Goal: Complete application form

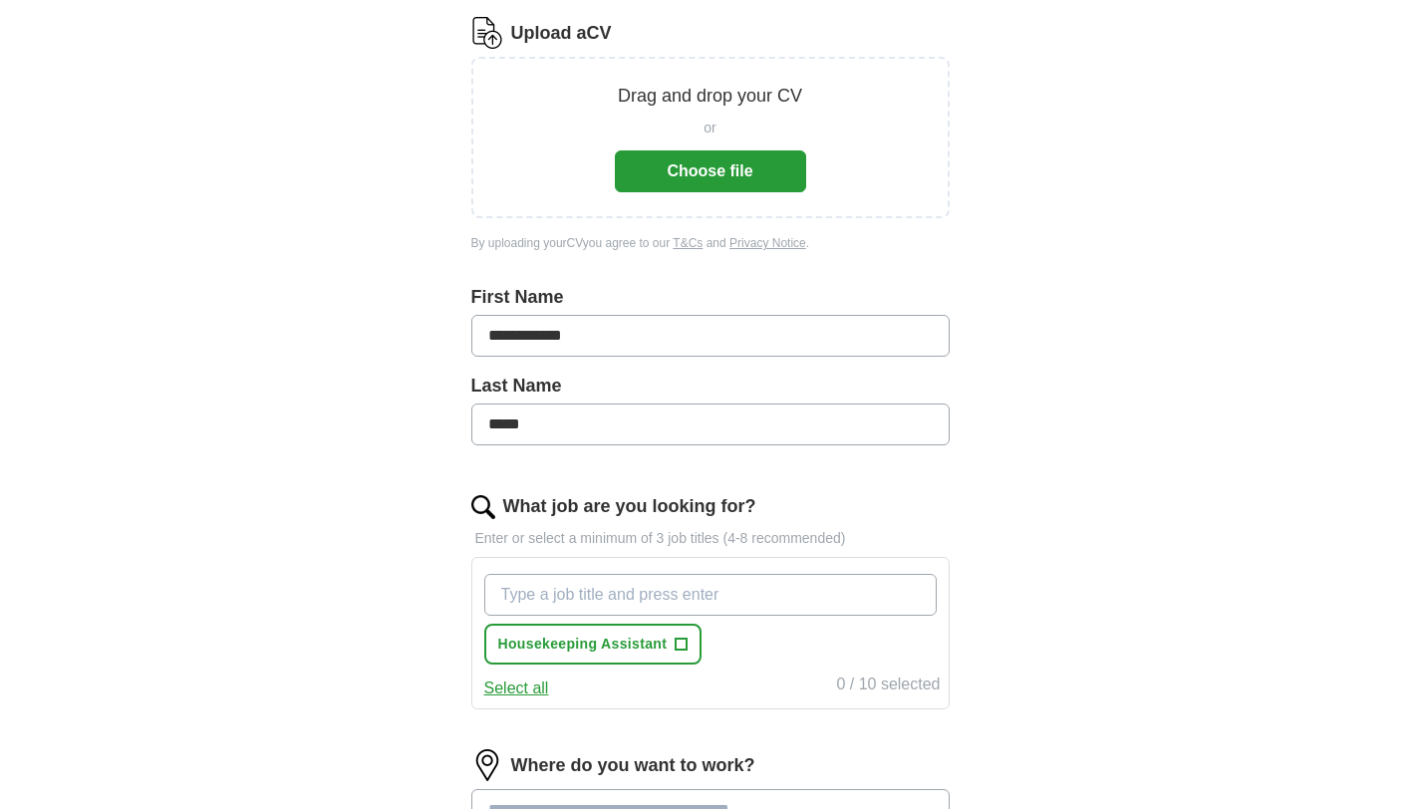
scroll to position [179, 0]
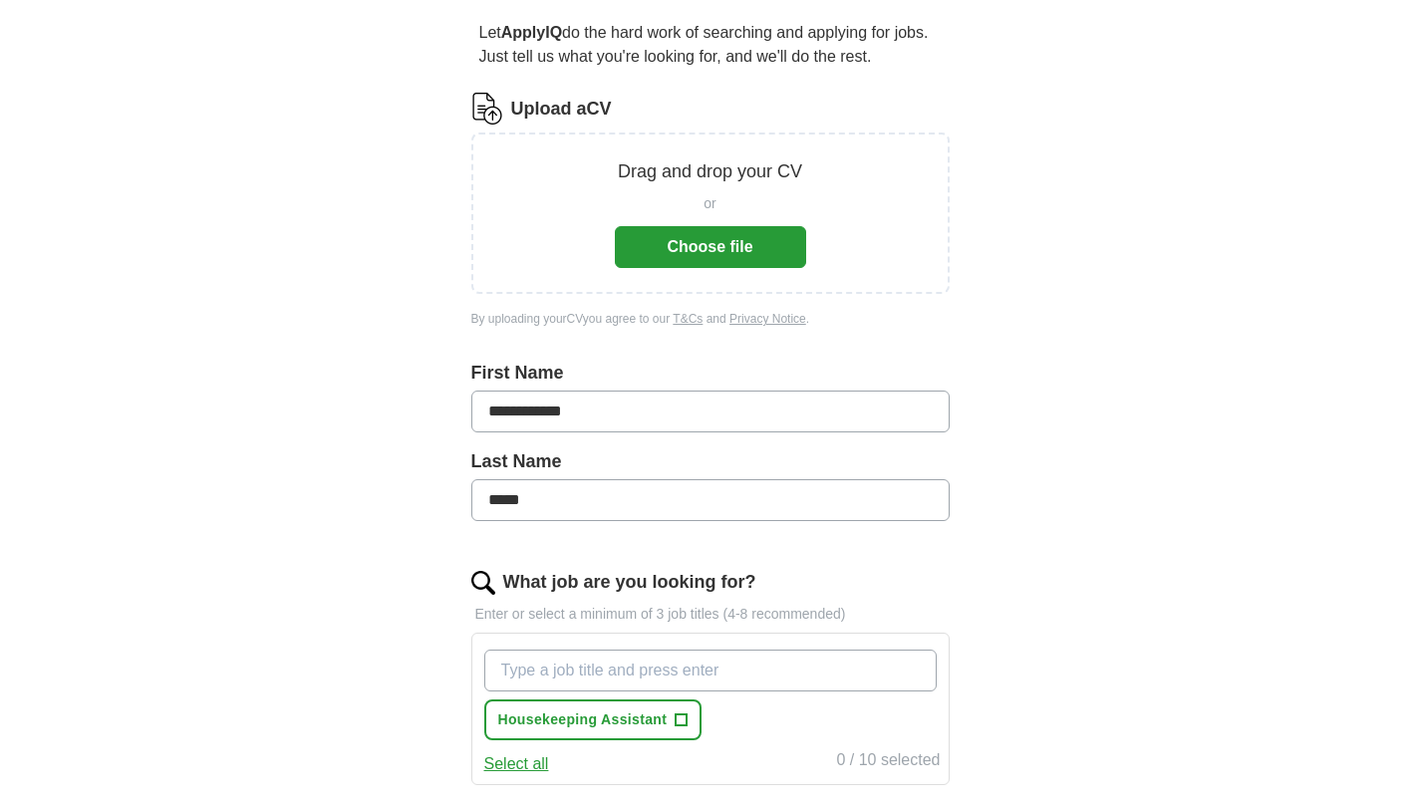
click at [730, 253] on button "Choose file" at bounding box center [710, 247] width 191 height 42
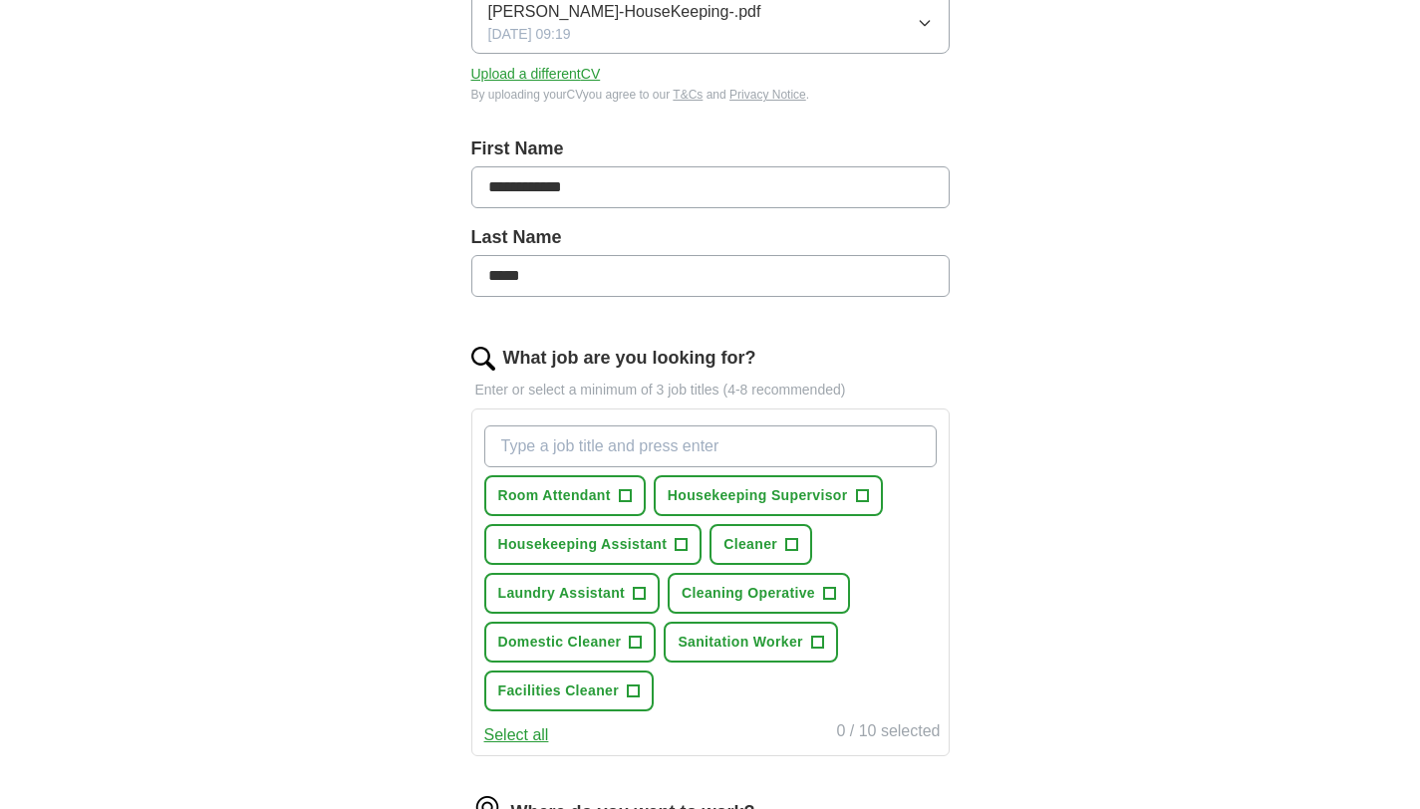
scroll to position [349, 0]
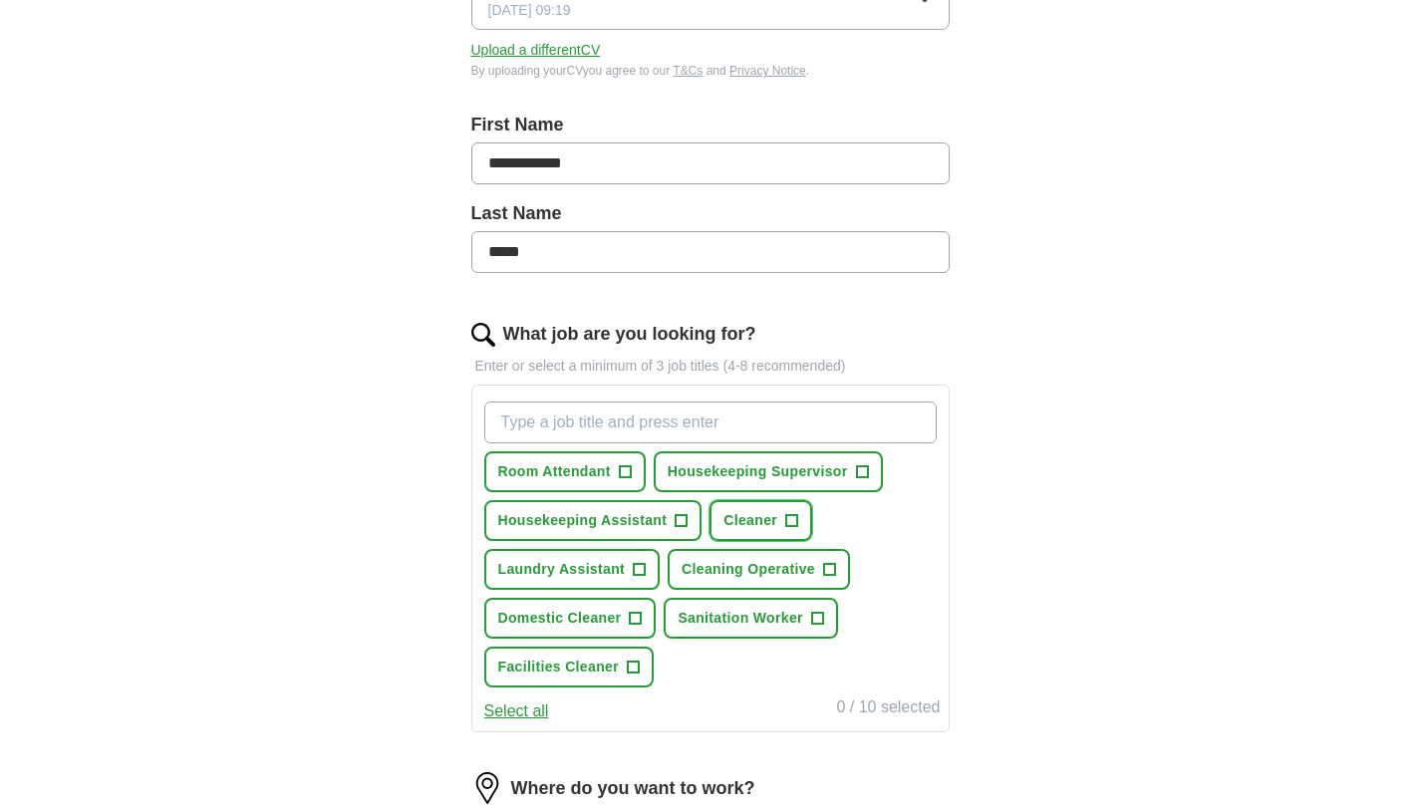
click at [789, 521] on span "+" at bounding box center [792, 521] width 12 height 16
click at [531, 715] on button "Select all" at bounding box center [516, 711] width 65 height 24
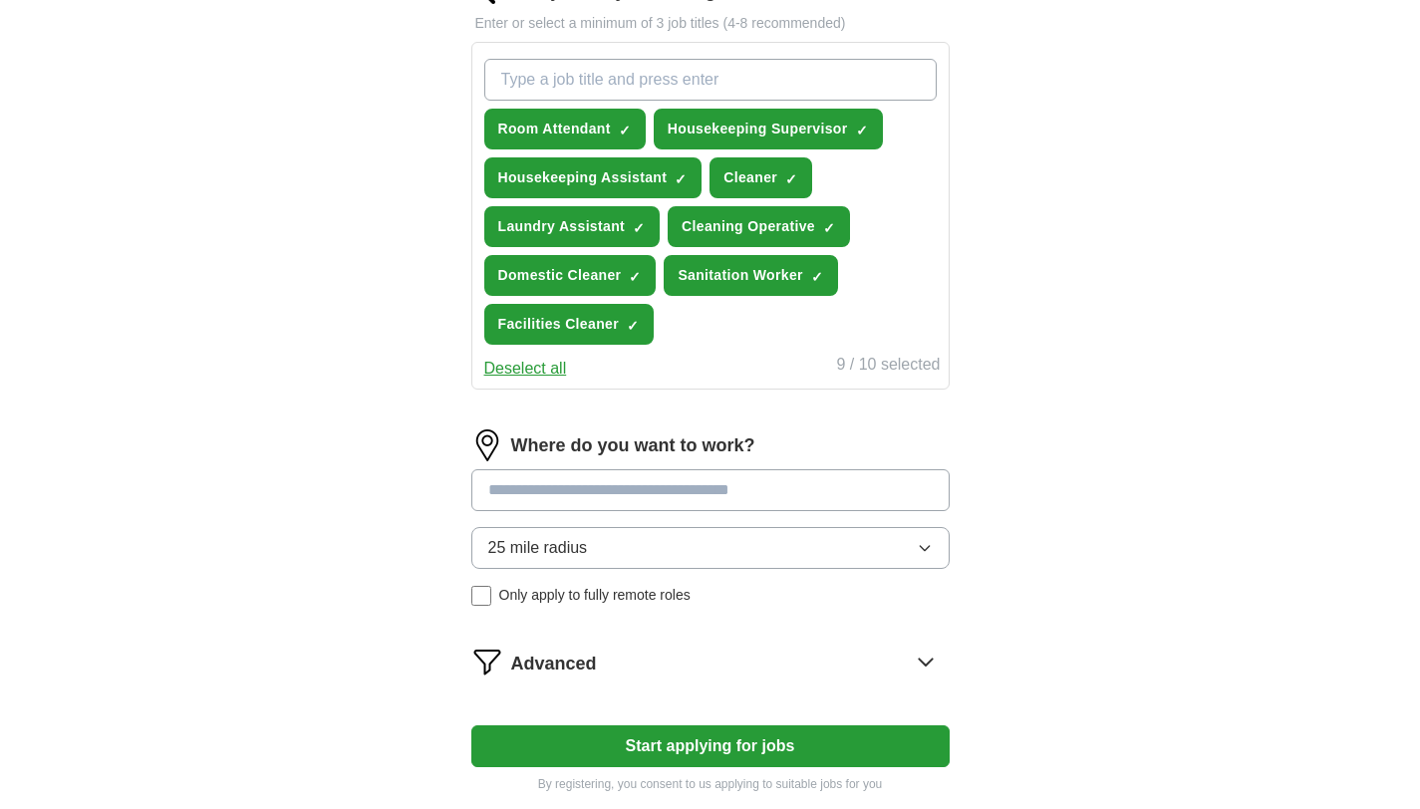
scroll to position [754, 0]
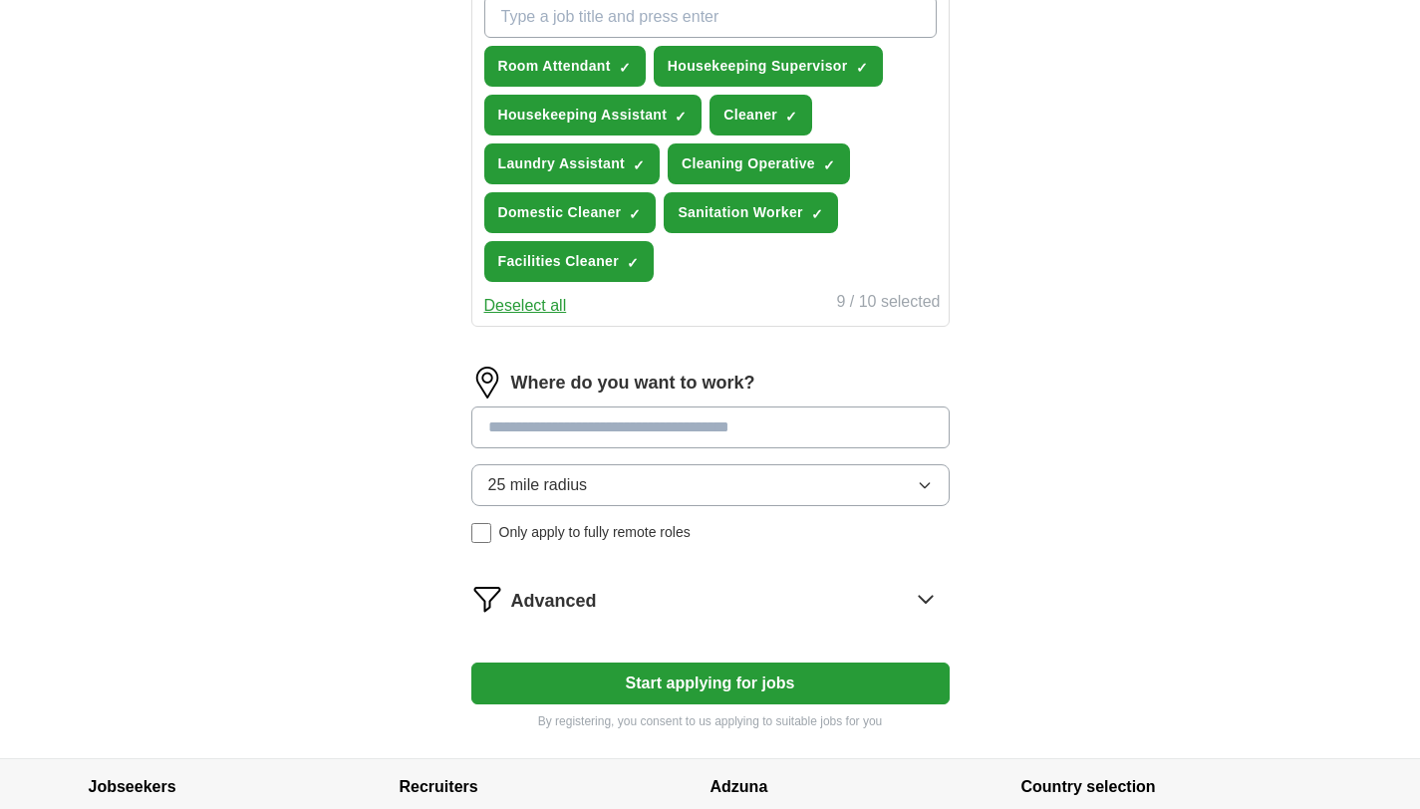
click at [731, 432] on input at bounding box center [710, 428] width 478 height 42
click at [709, 490] on button "25 mile radius" at bounding box center [710, 485] width 478 height 42
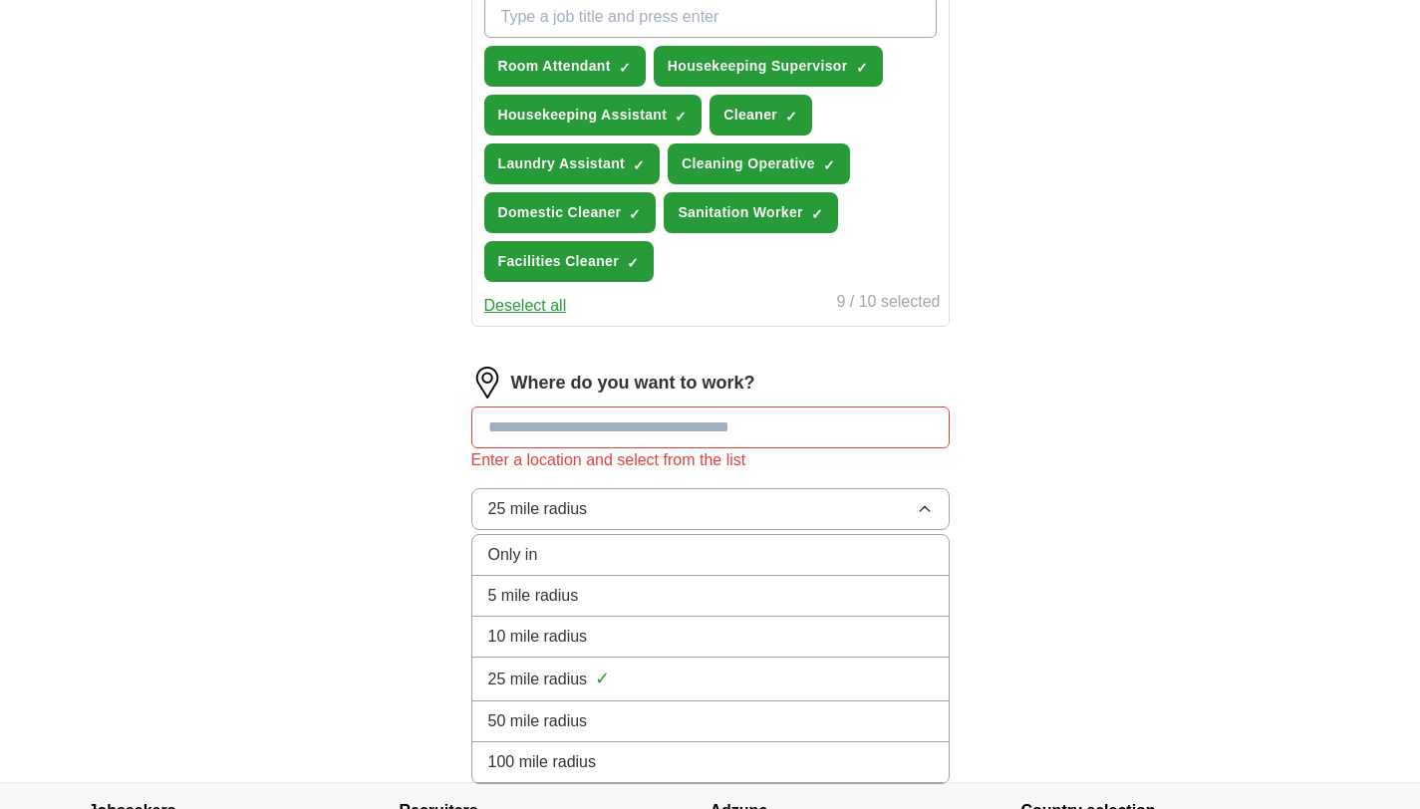
click at [624, 633] on div "10 mile radius" at bounding box center [710, 637] width 444 height 24
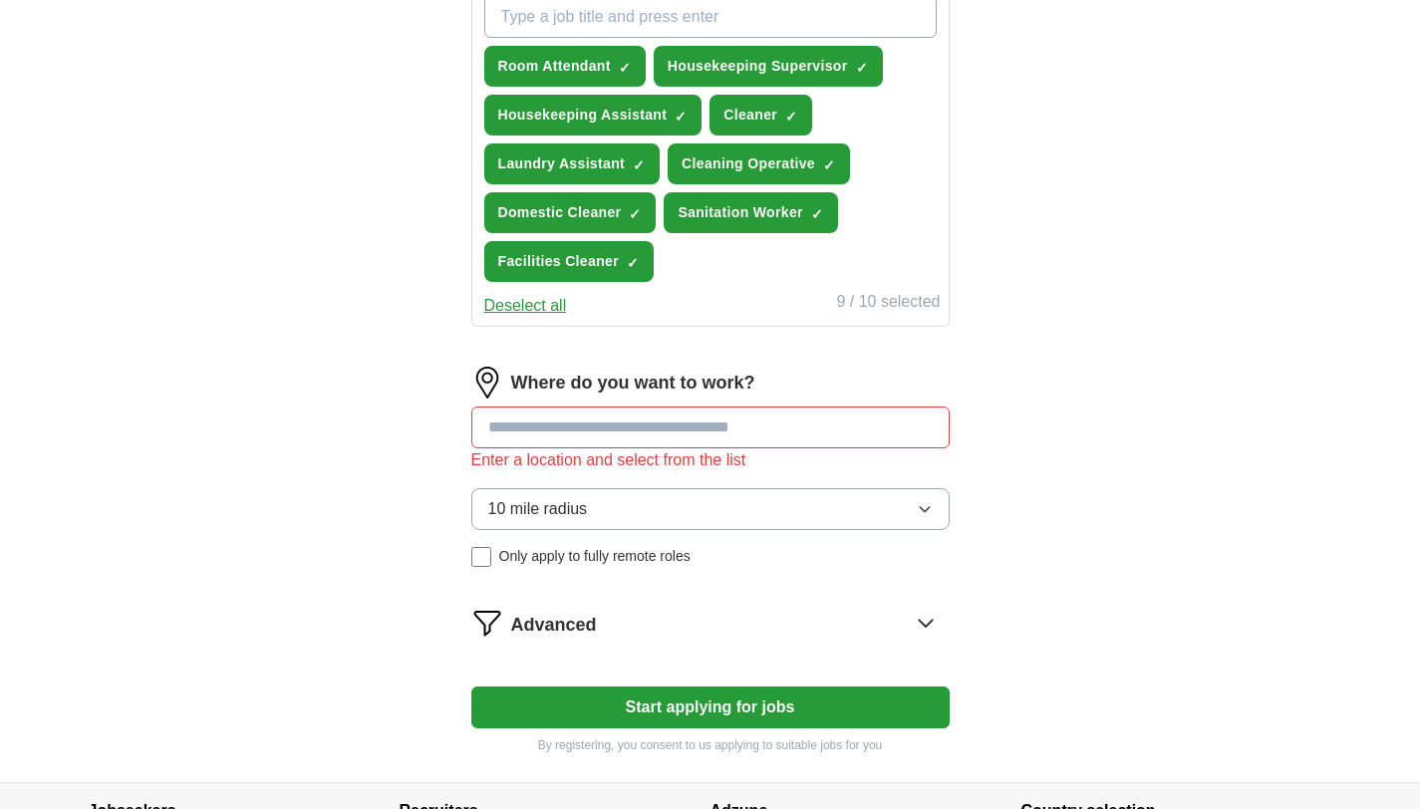
click at [786, 628] on div "Advanced" at bounding box center [730, 623] width 438 height 32
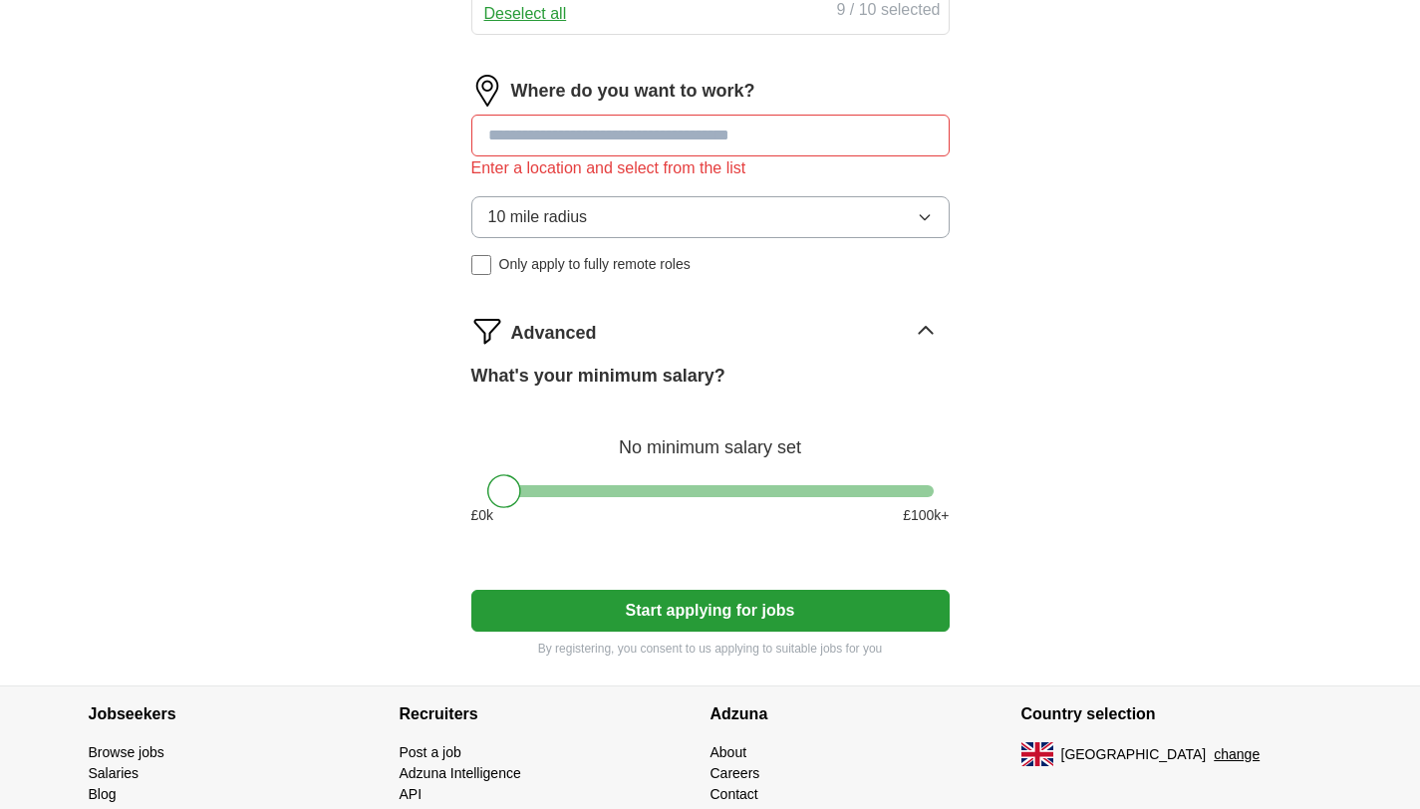
scroll to position [1051, 0]
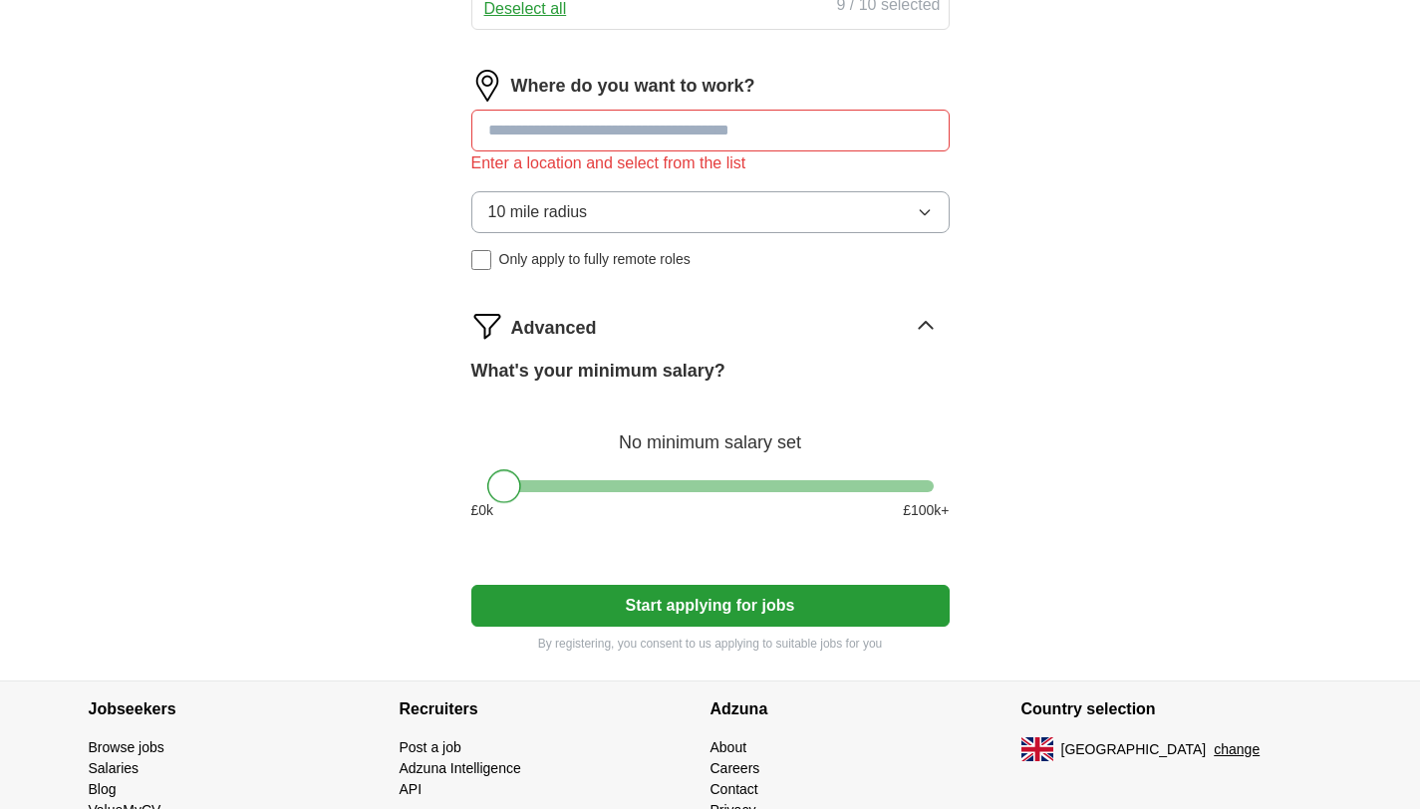
drag, startPoint x: 497, startPoint y: 483, endPoint x: 401, endPoint y: 498, distance: 97.8
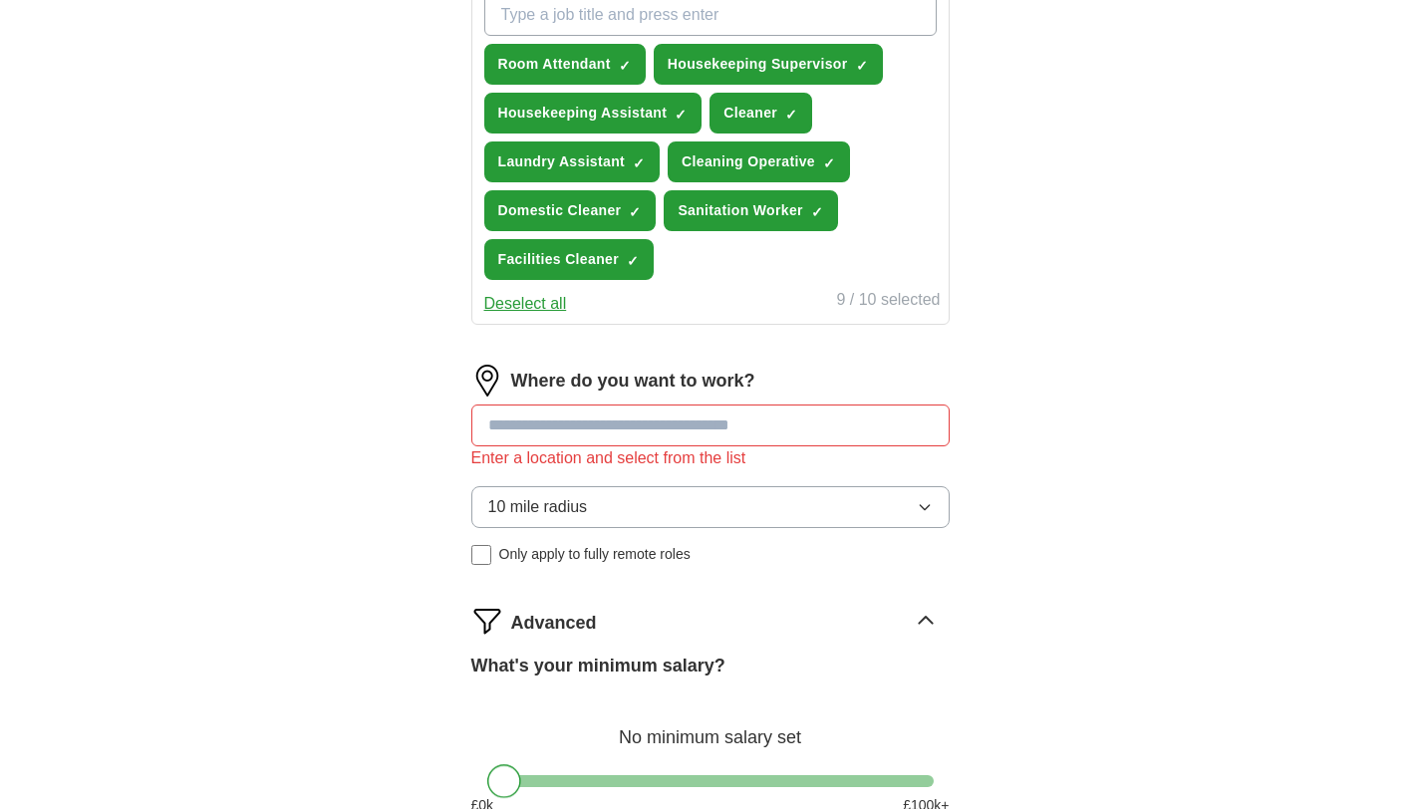
scroll to position [710, 0]
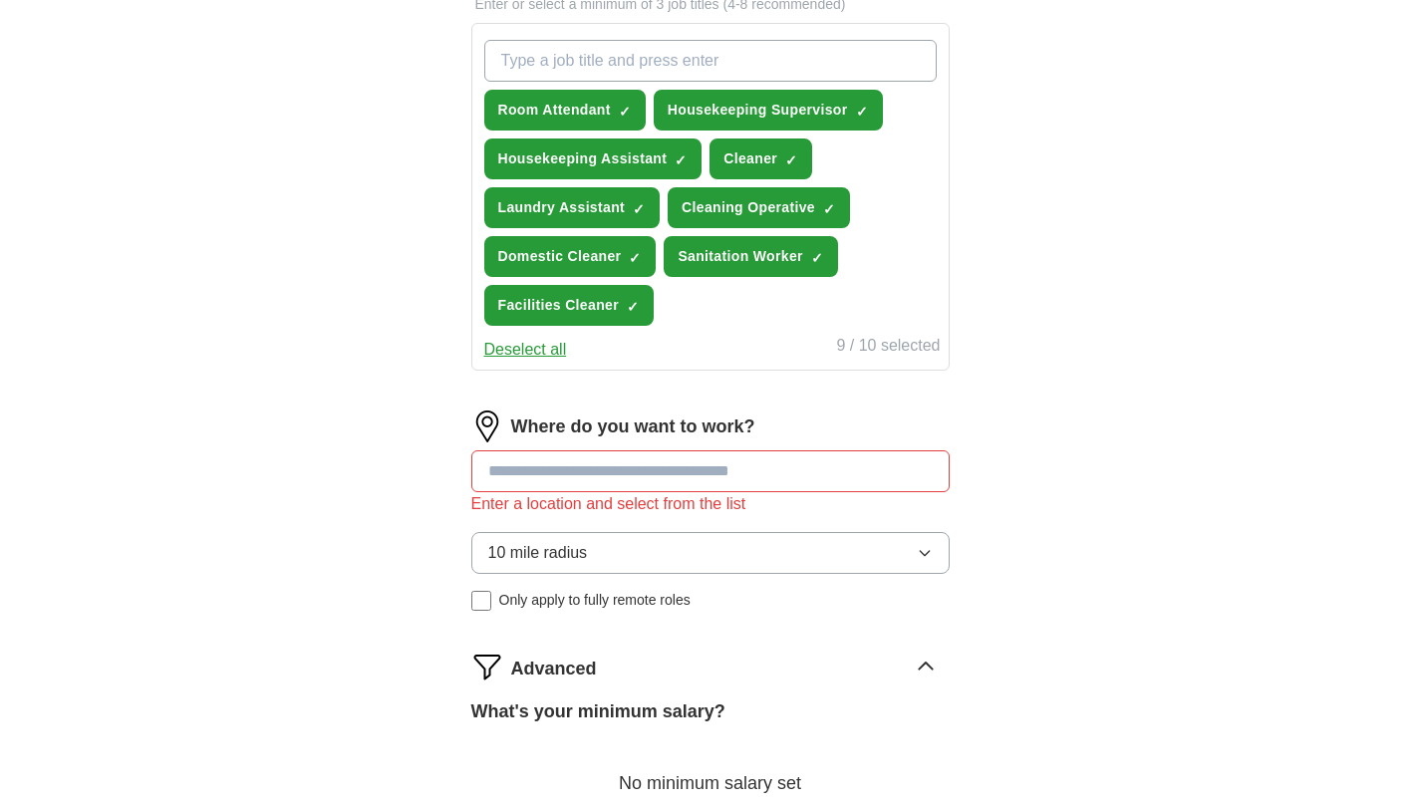
click at [577, 475] on input at bounding box center [710, 471] width 478 height 42
type input "**********"
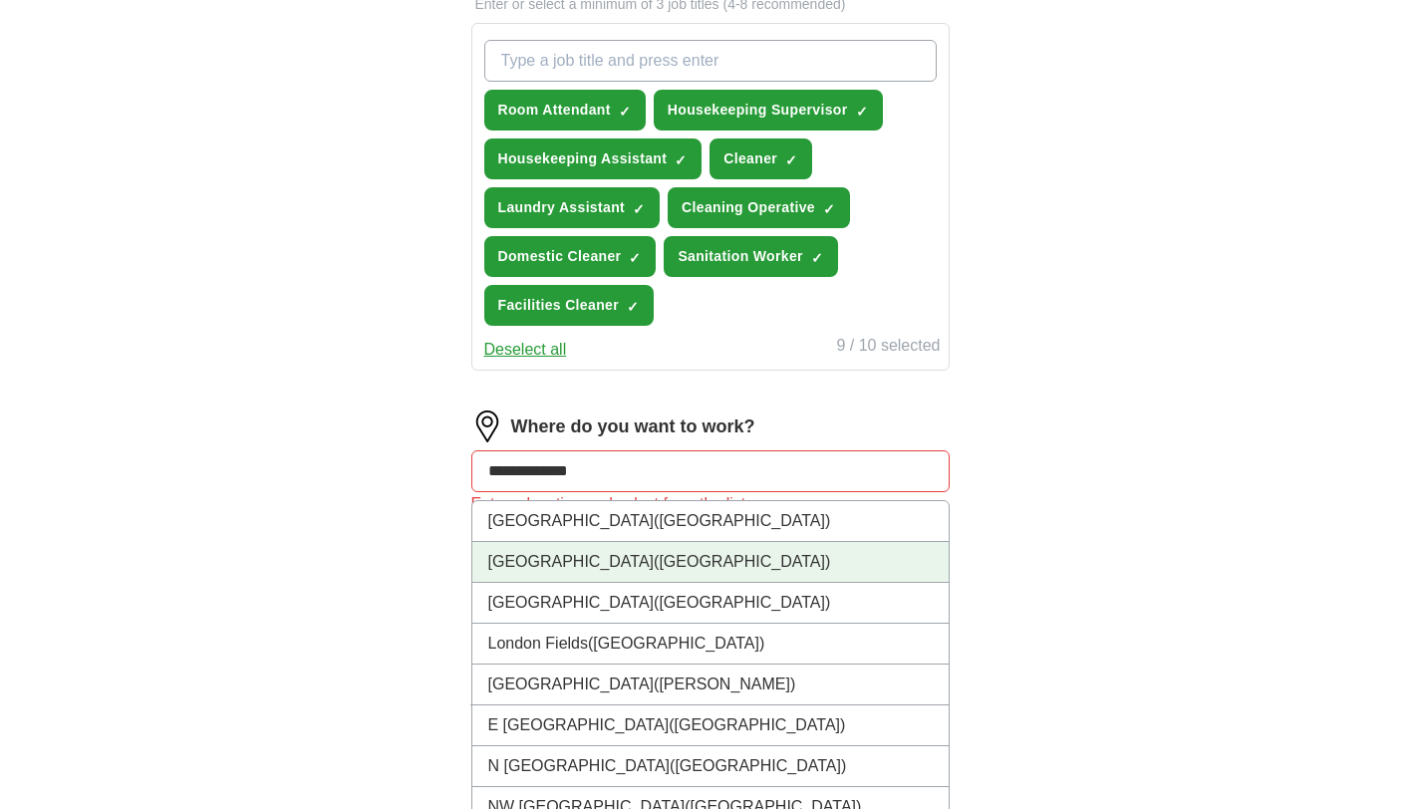
click at [654, 565] on span "([GEOGRAPHIC_DATA])" at bounding box center [742, 561] width 176 height 17
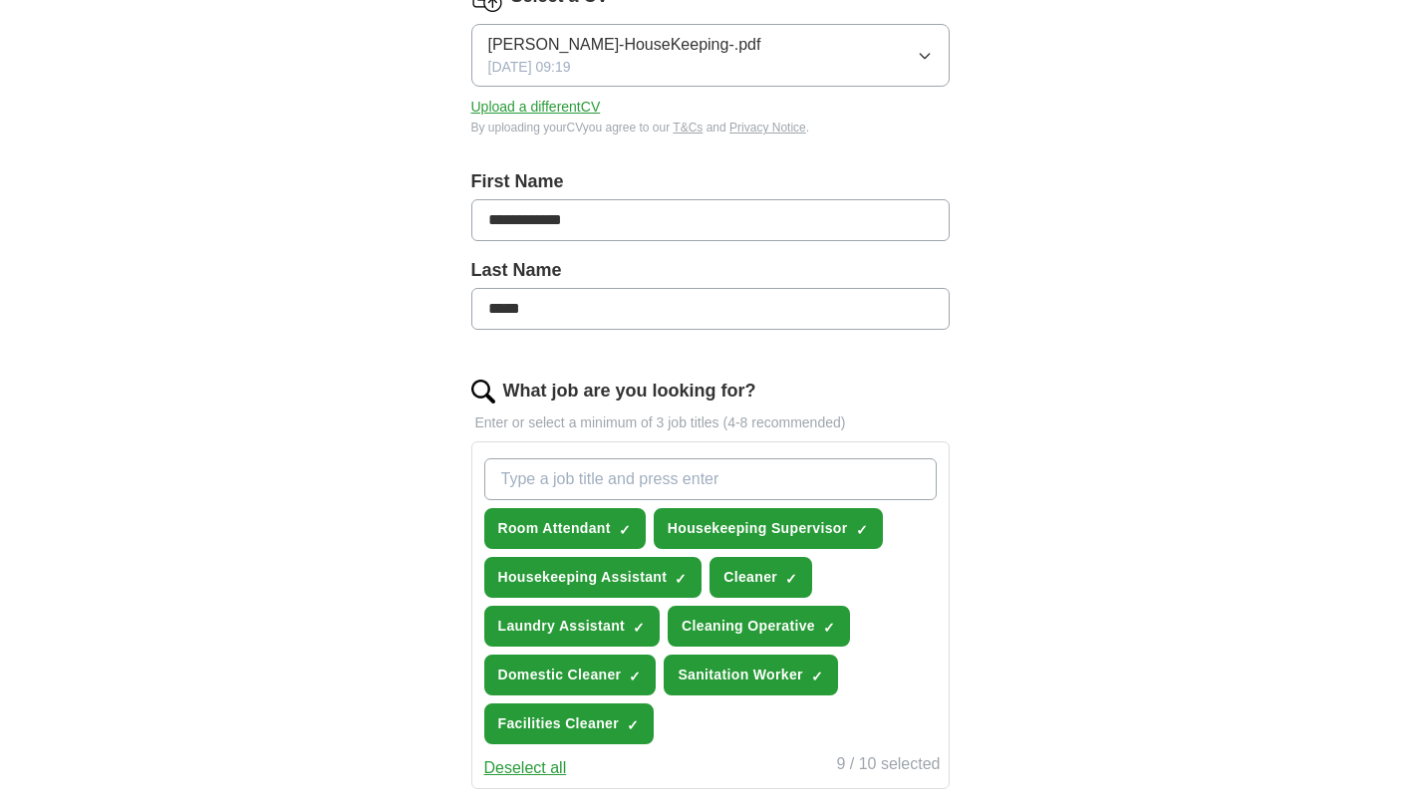
scroll to position [0, 0]
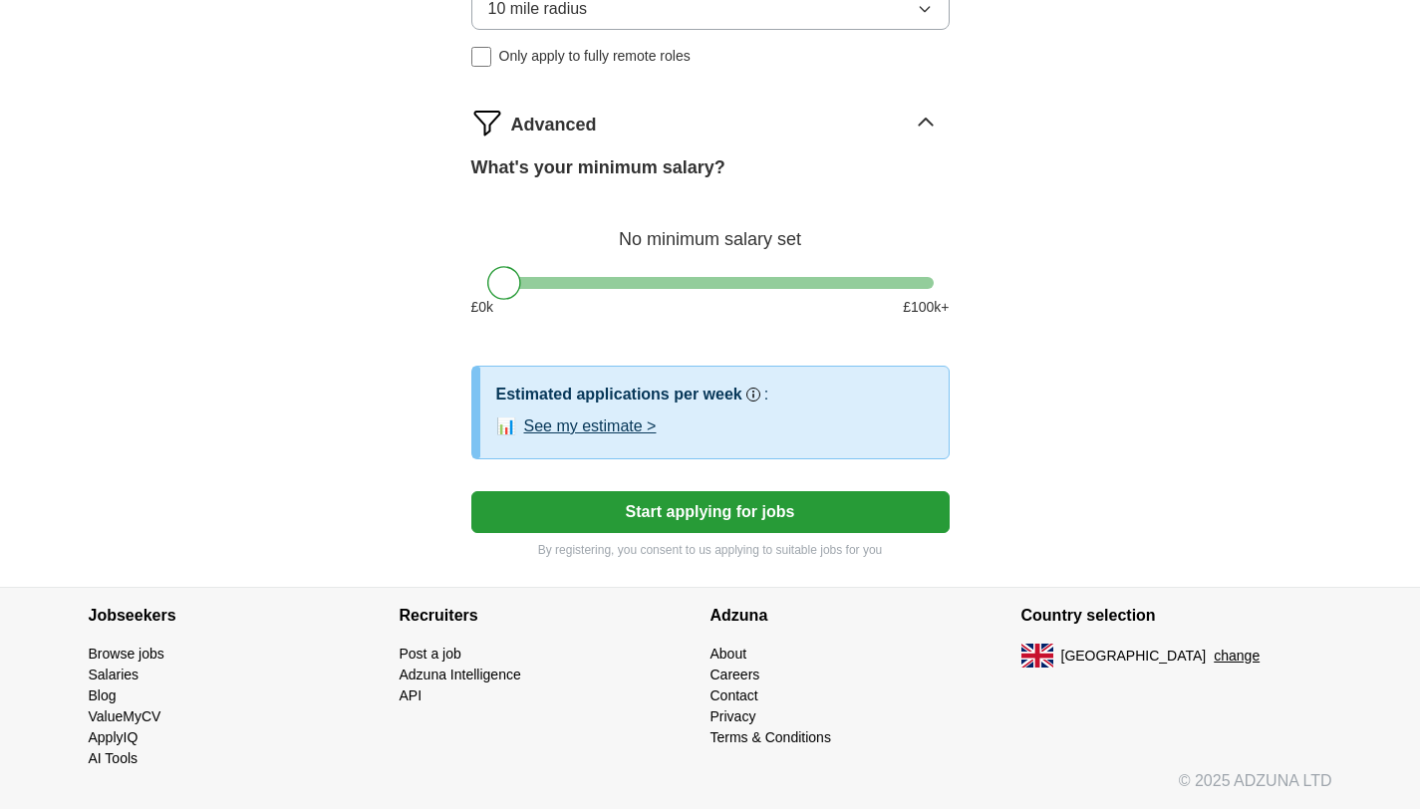
click at [718, 507] on button "Start applying for jobs" at bounding box center [710, 512] width 478 height 42
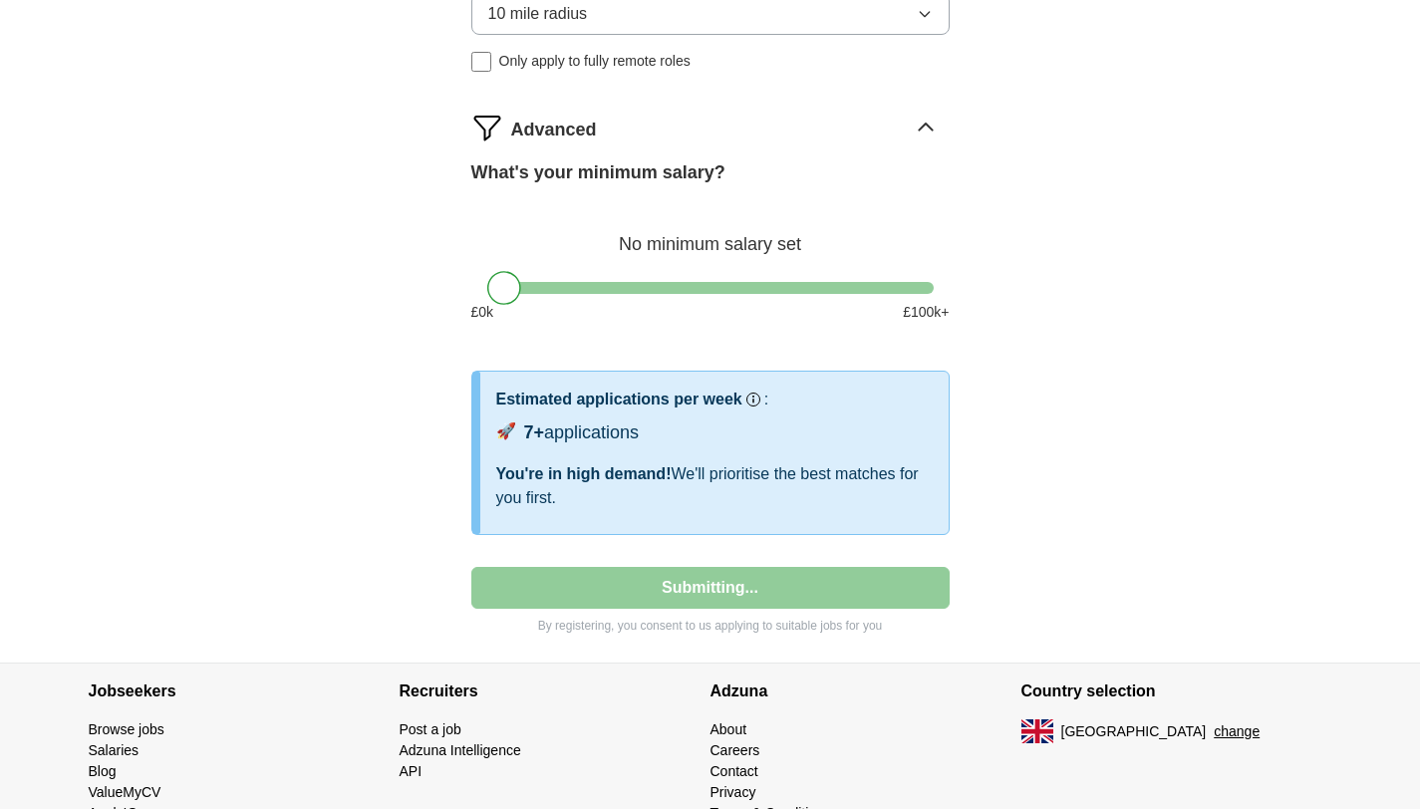
select select "**"
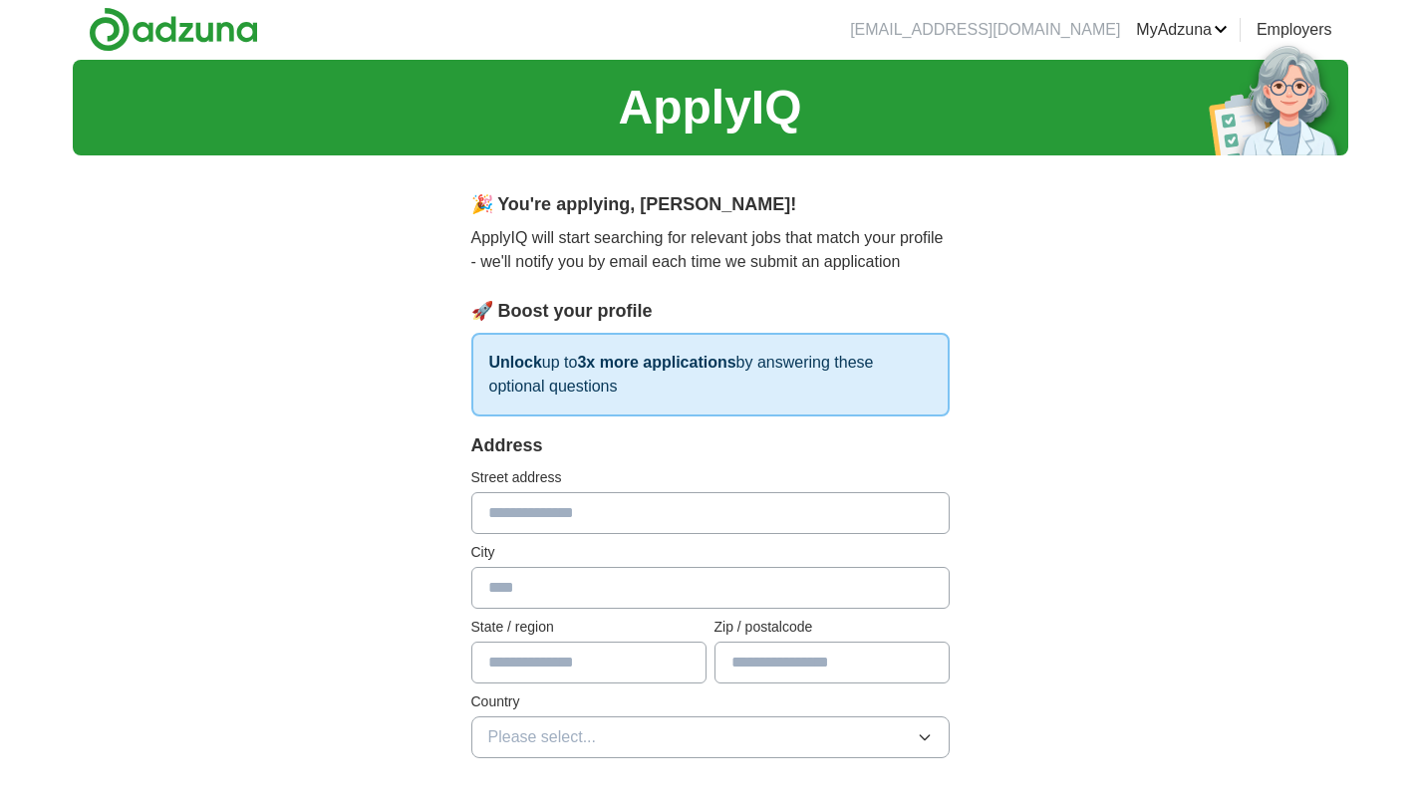
scroll to position [0, 0]
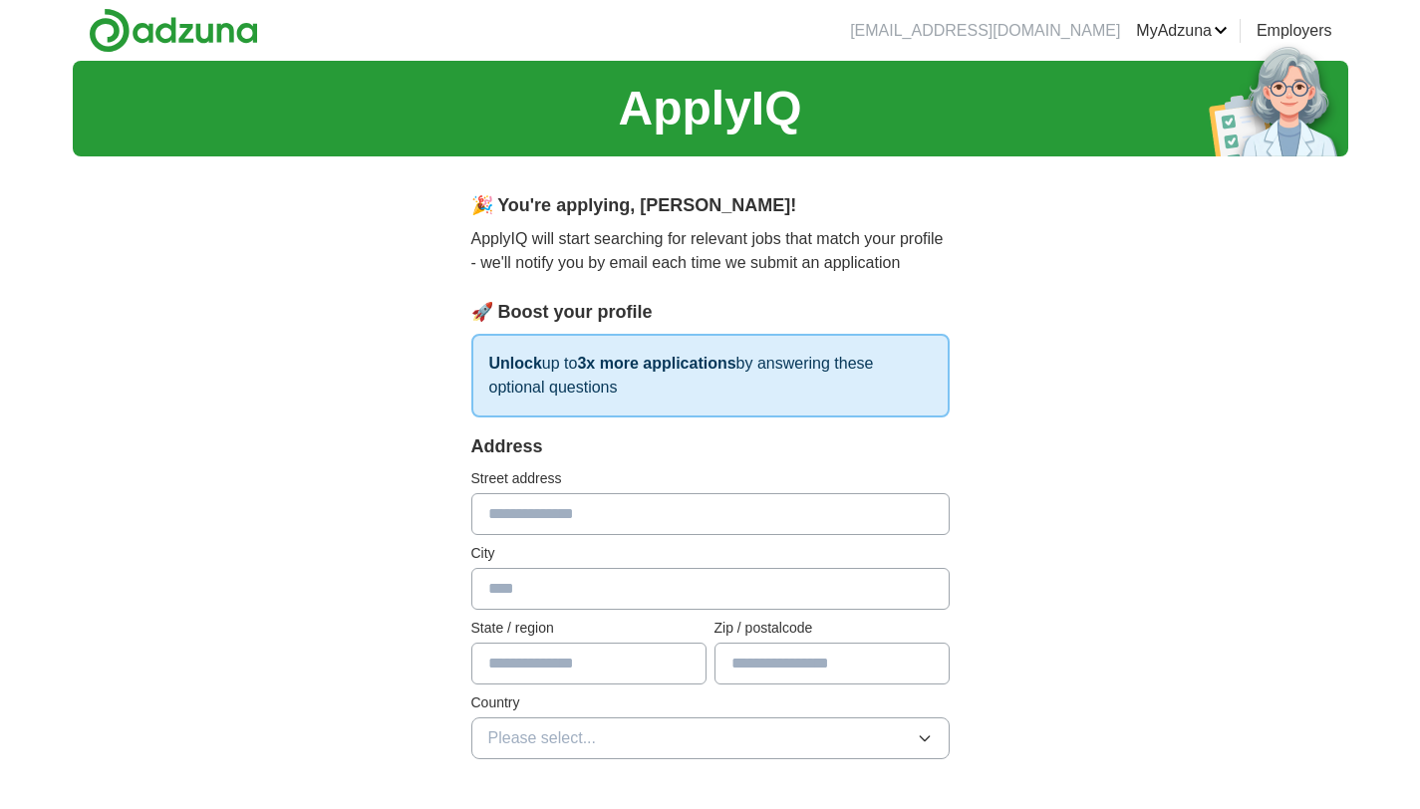
click at [700, 519] on input "text" at bounding box center [710, 514] width 478 height 42
type input "**********"
type input "*******"
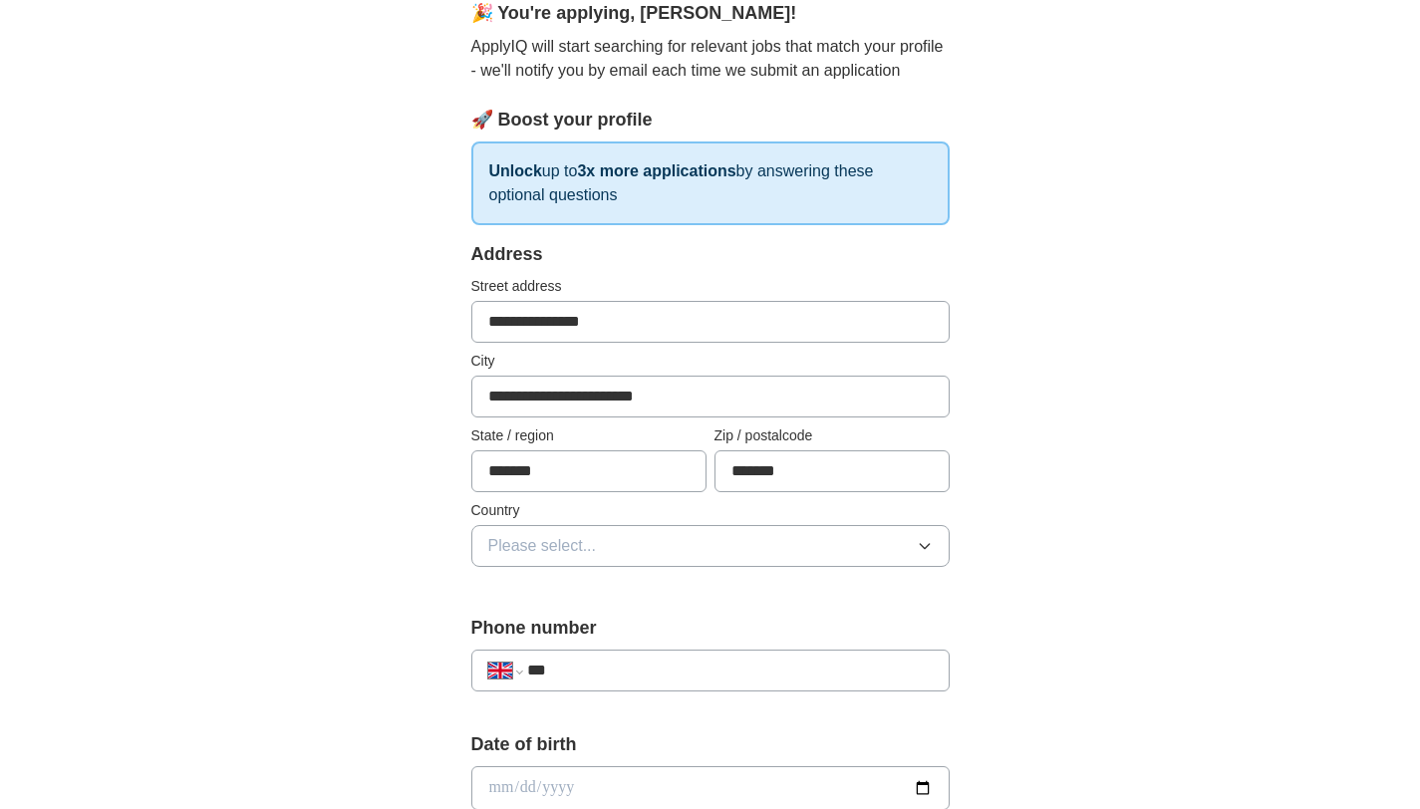
scroll to position [261, 0]
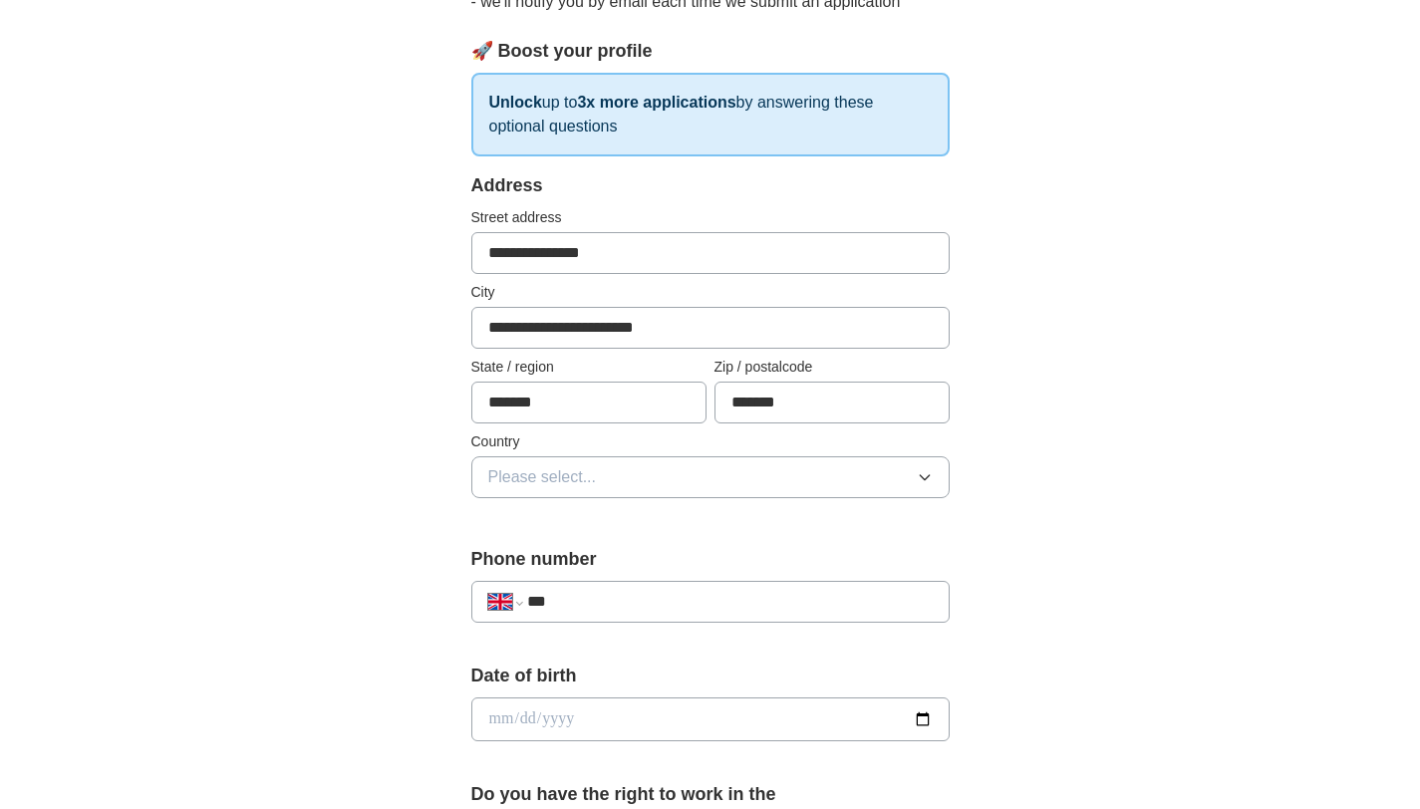
click at [668, 465] on button "Please select..." at bounding box center [710, 477] width 478 height 42
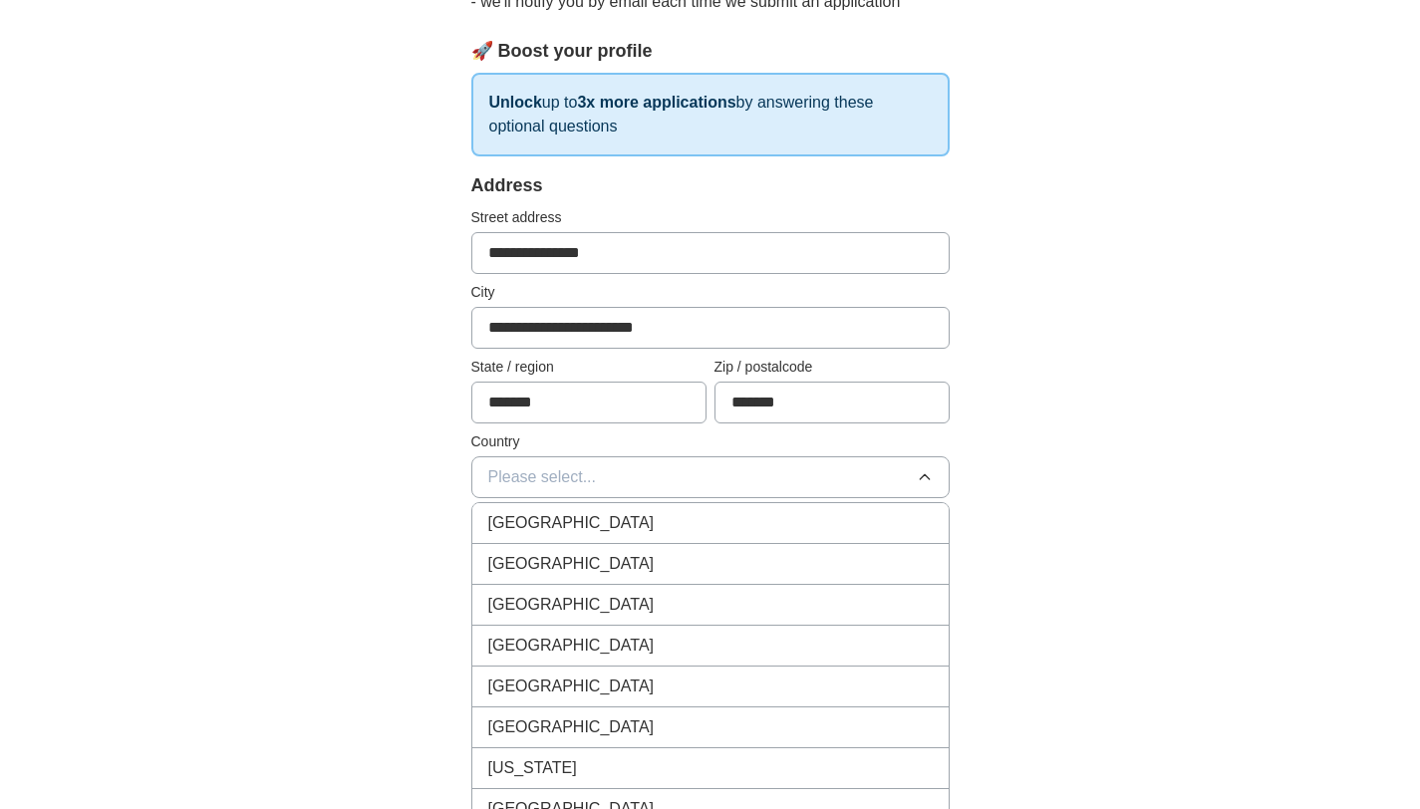
click at [643, 517] on div "[GEOGRAPHIC_DATA]" at bounding box center [710, 523] width 444 height 24
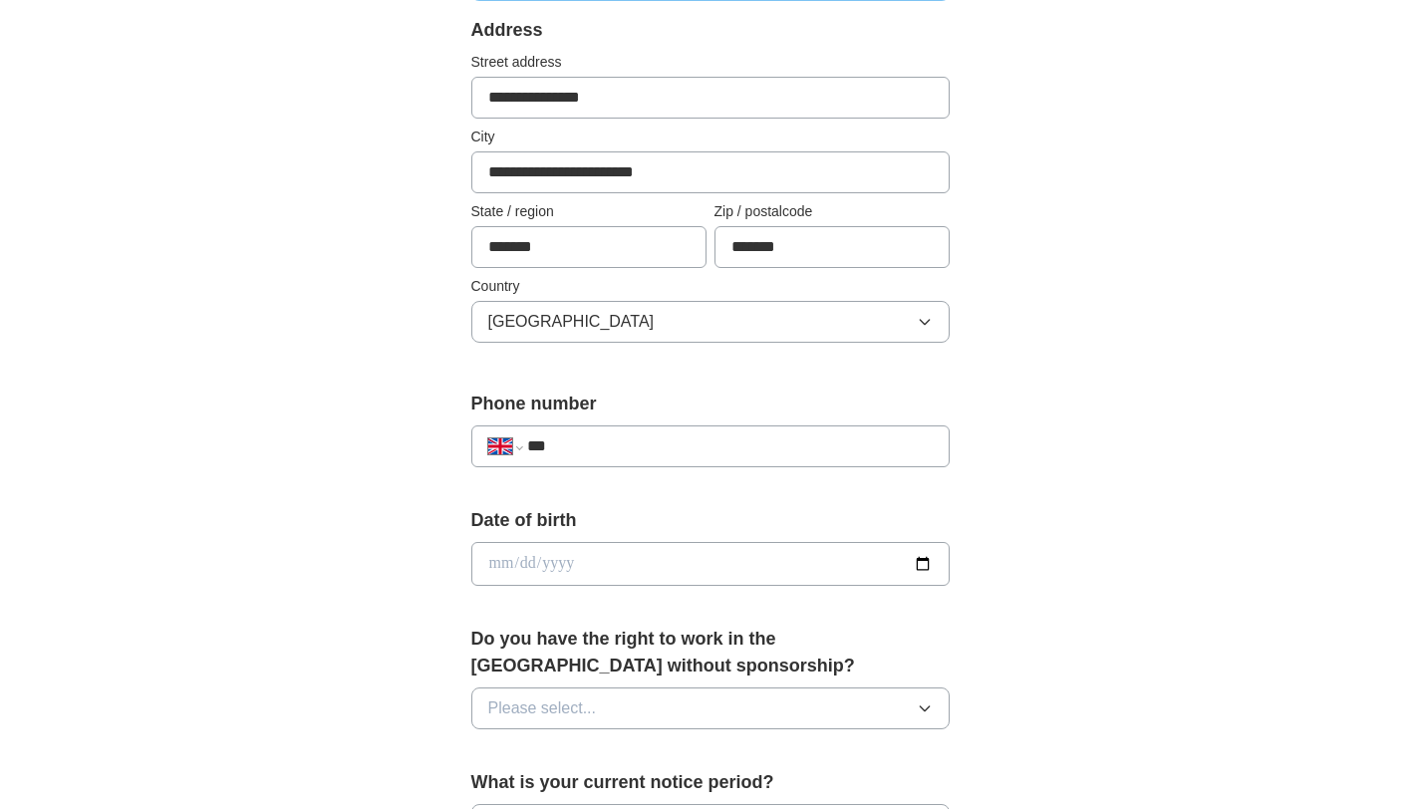
scroll to position [463, 0]
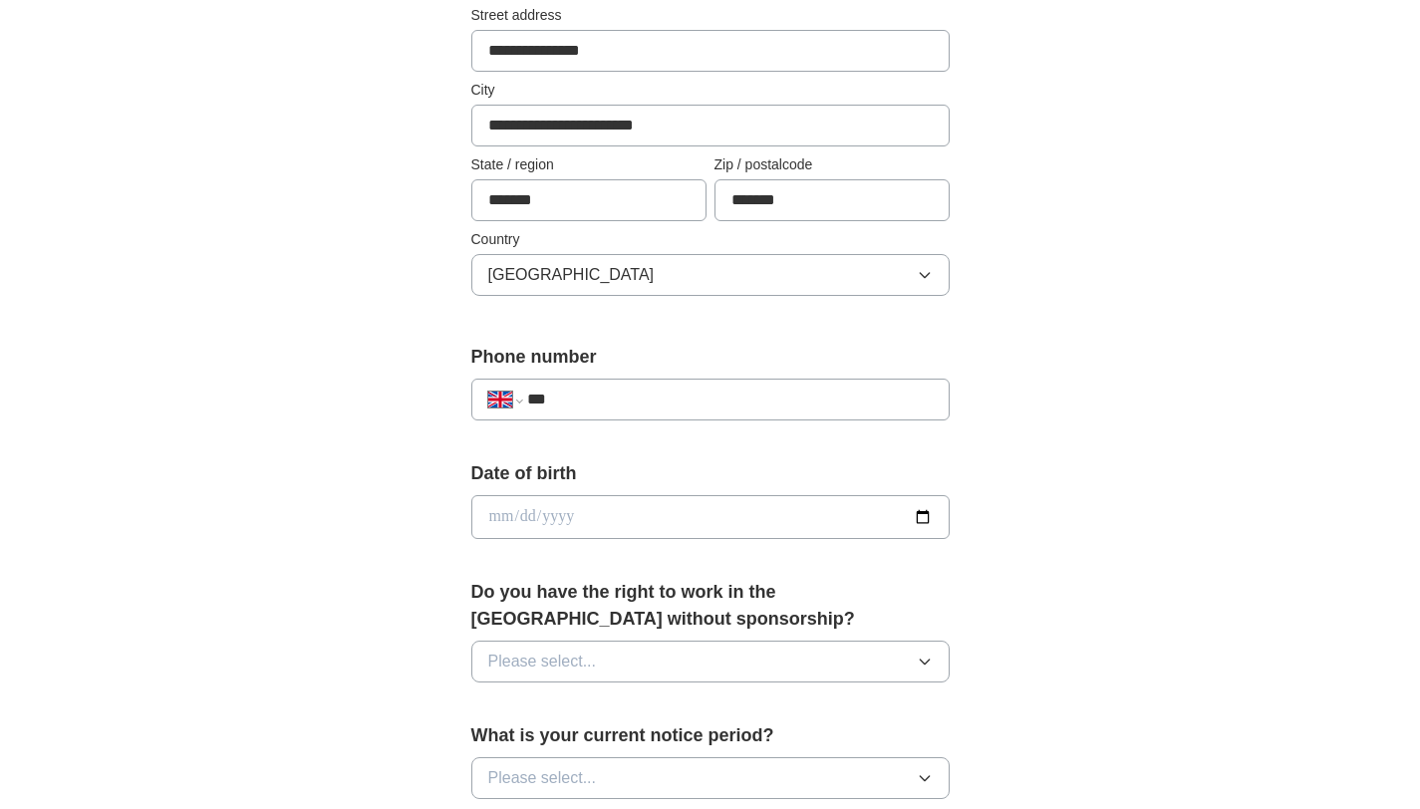
click at [650, 395] on input "***" at bounding box center [729, 400] width 405 height 24
type input "**********"
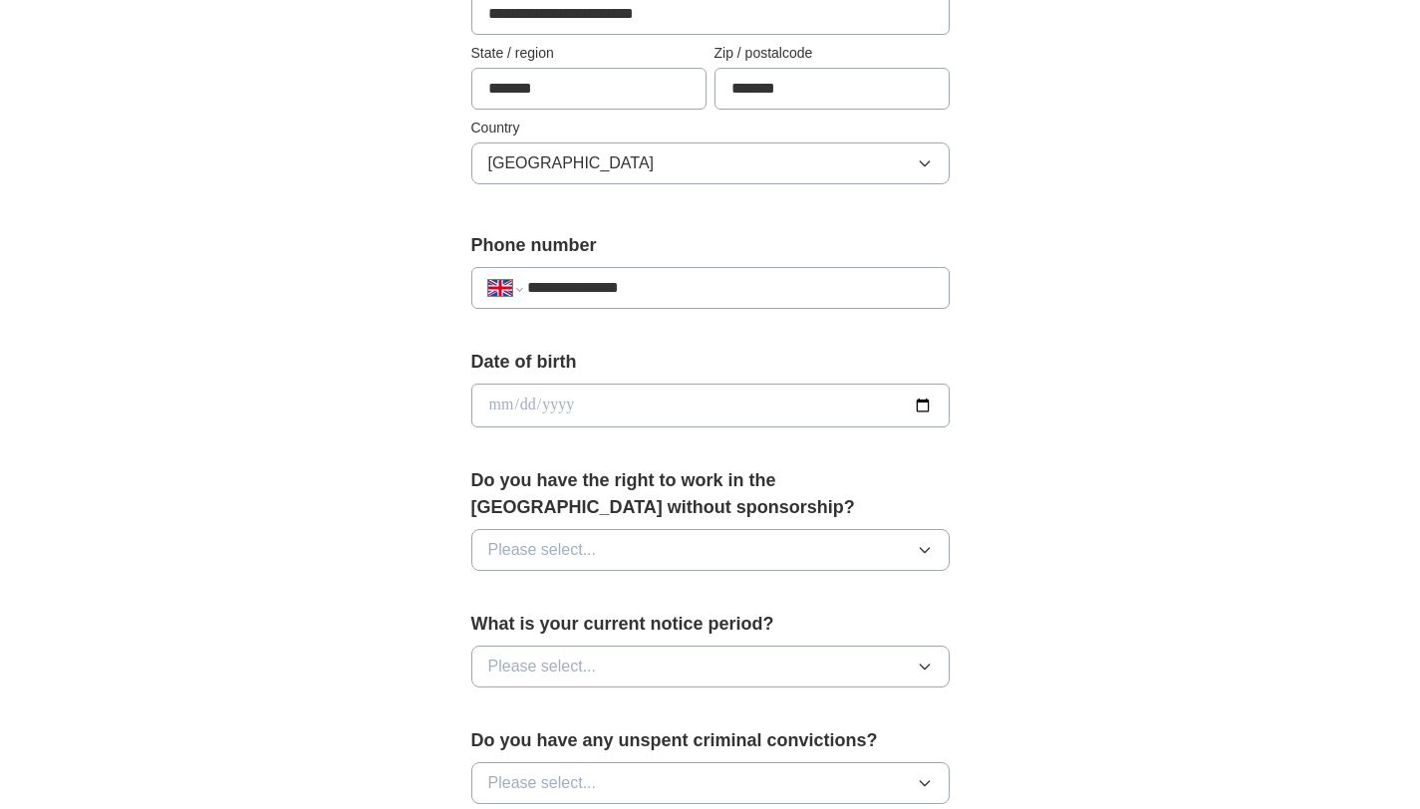
scroll to position [600, 0]
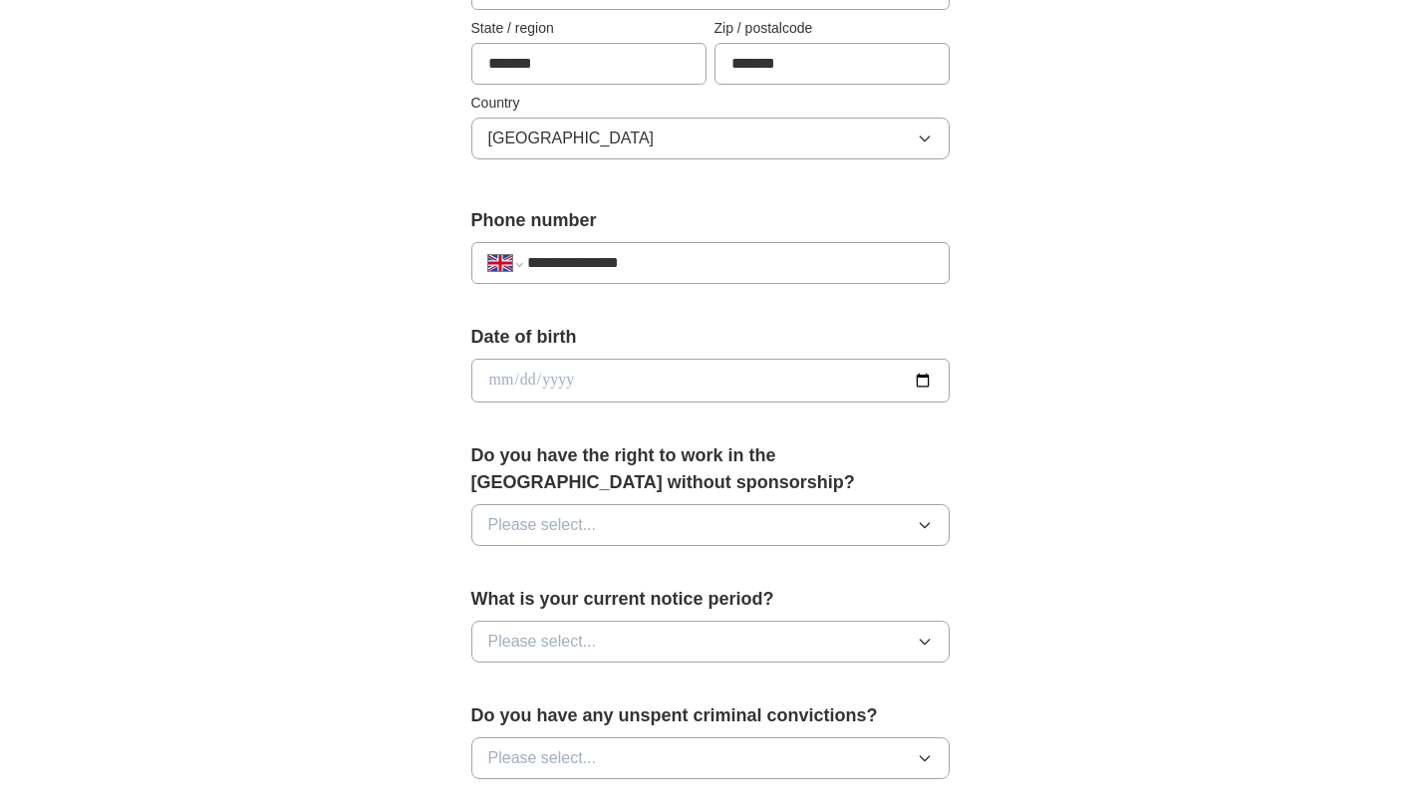
click at [614, 380] on input "date" at bounding box center [710, 381] width 478 height 44
click at [924, 378] on input "date" at bounding box center [710, 381] width 478 height 44
type input "**********"
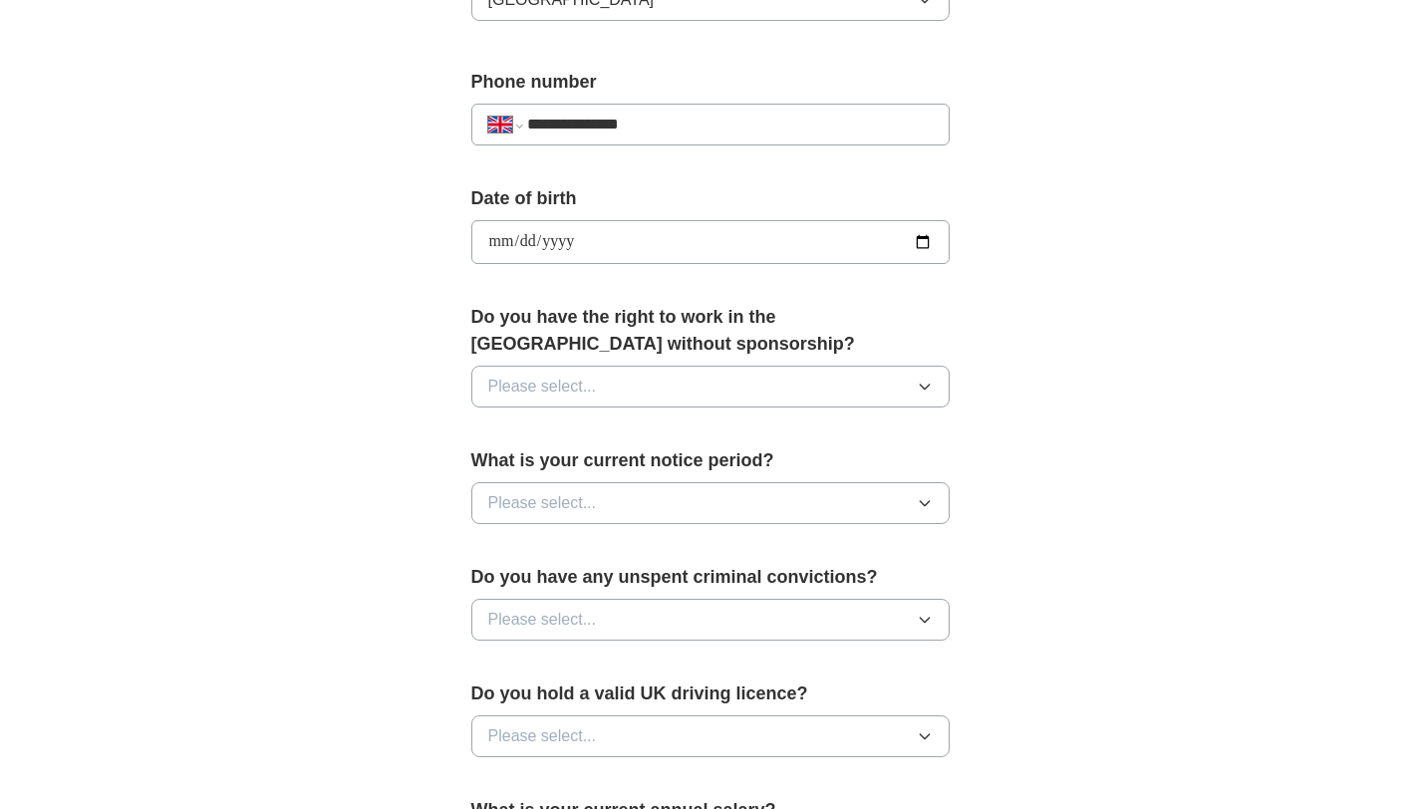
scroll to position [742, 0]
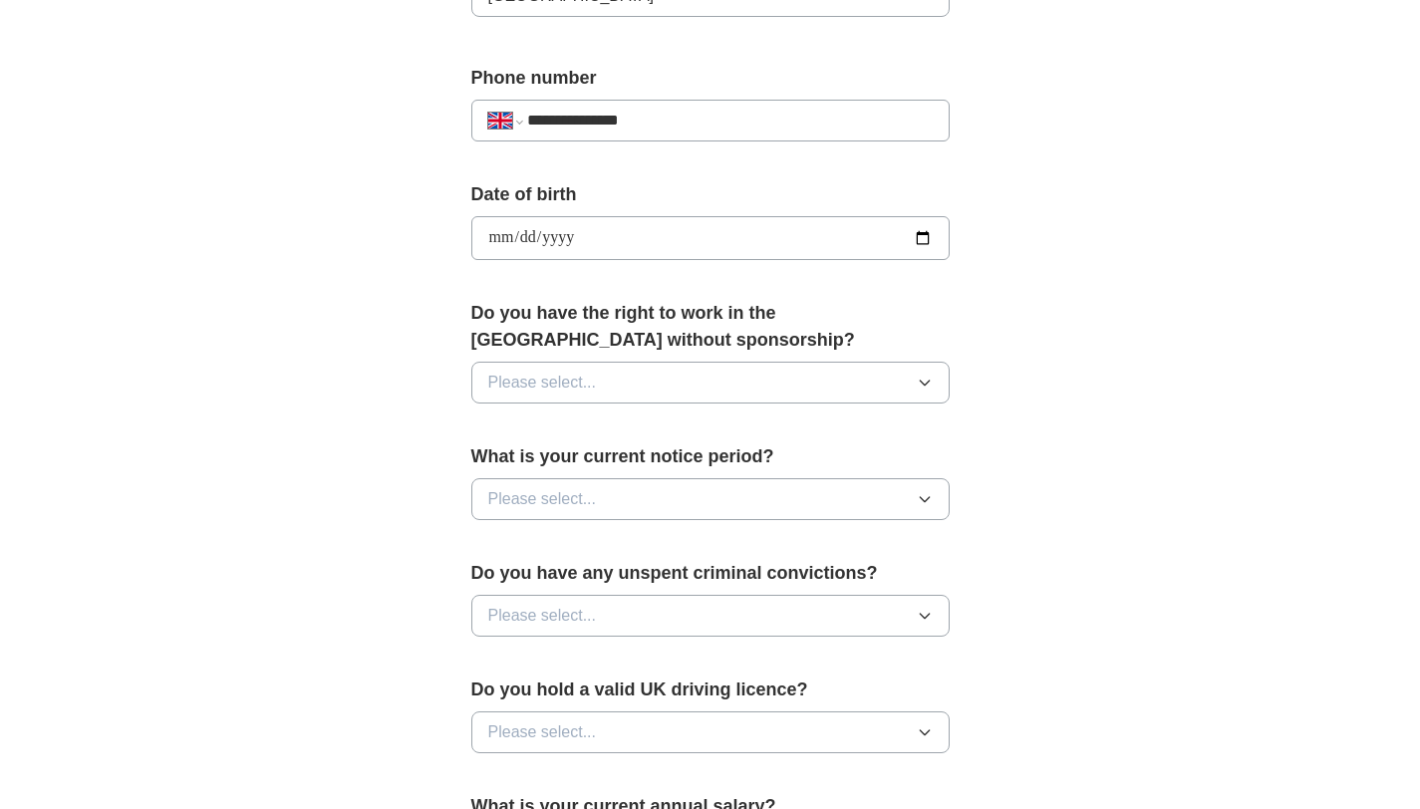
click at [925, 387] on icon "button" at bounding box center [925, 383] width 16 height 16
click at [822, 439] on div "Yes" at bounding box center [710, 428] width 444 height 24
click at [921, 488] on button "Please select..." at bounding box center [710, 499] width 478 height 42
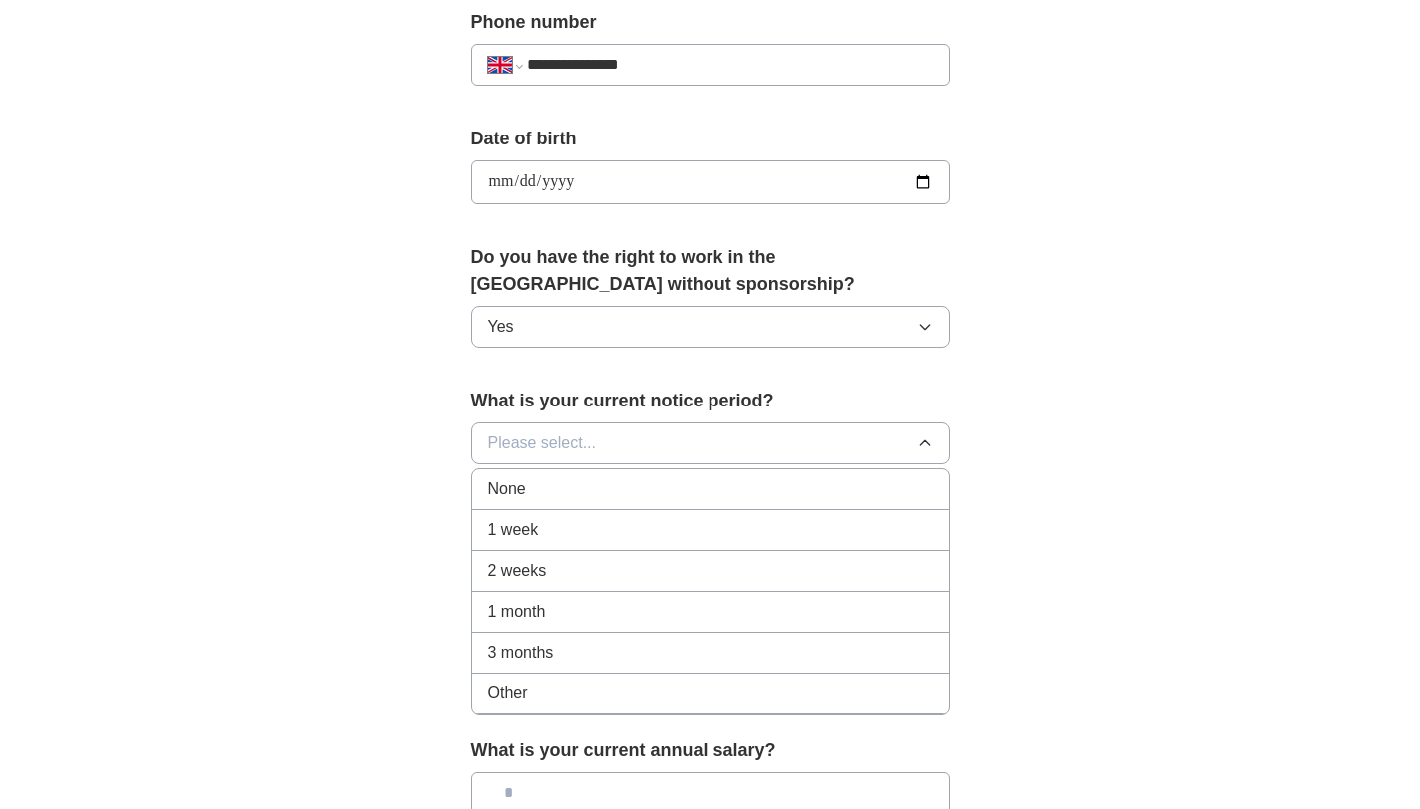
scroll to position [789, 0]
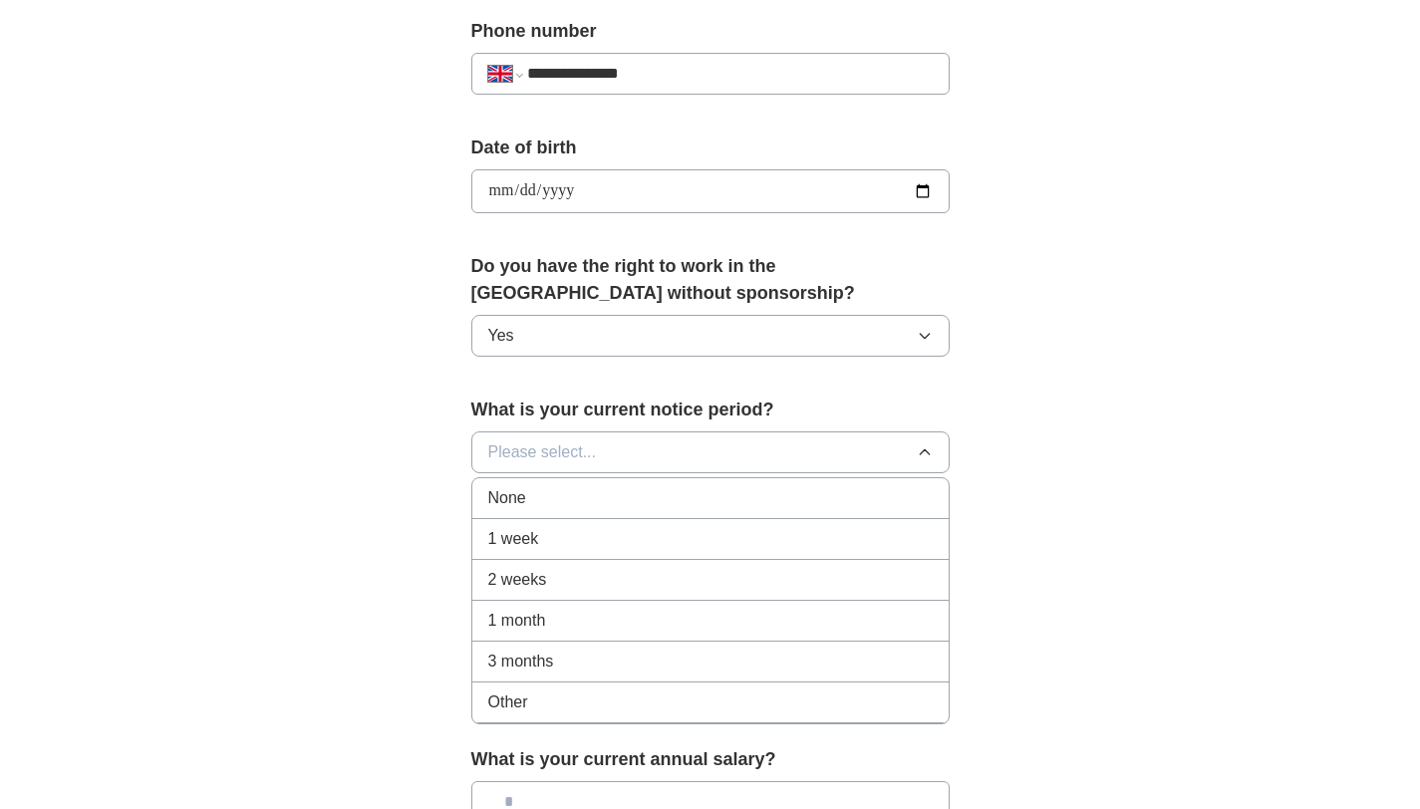
click at [643, 554] on li "1 week" at bounding box center [710, 539] width 476 height 41
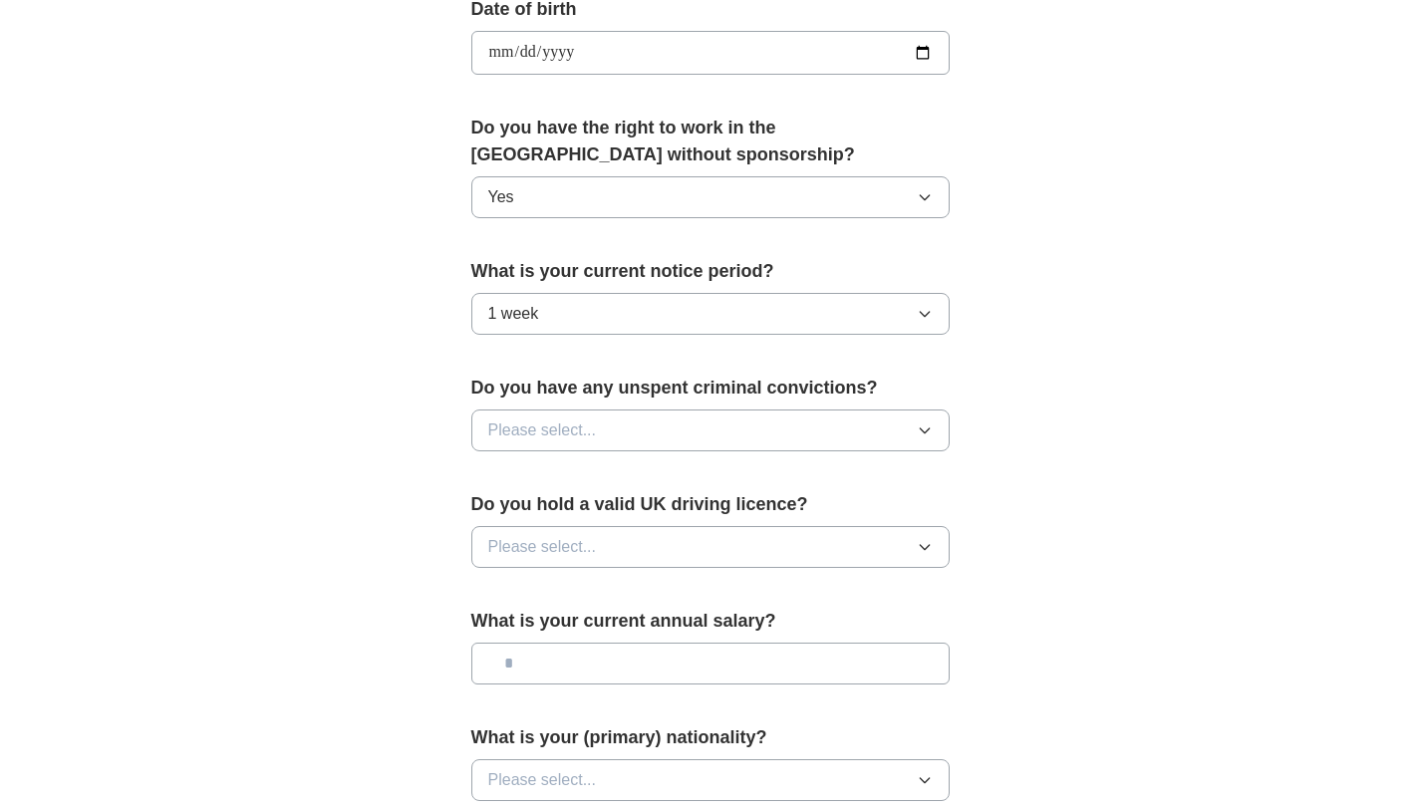
scroll to position [940, 0]
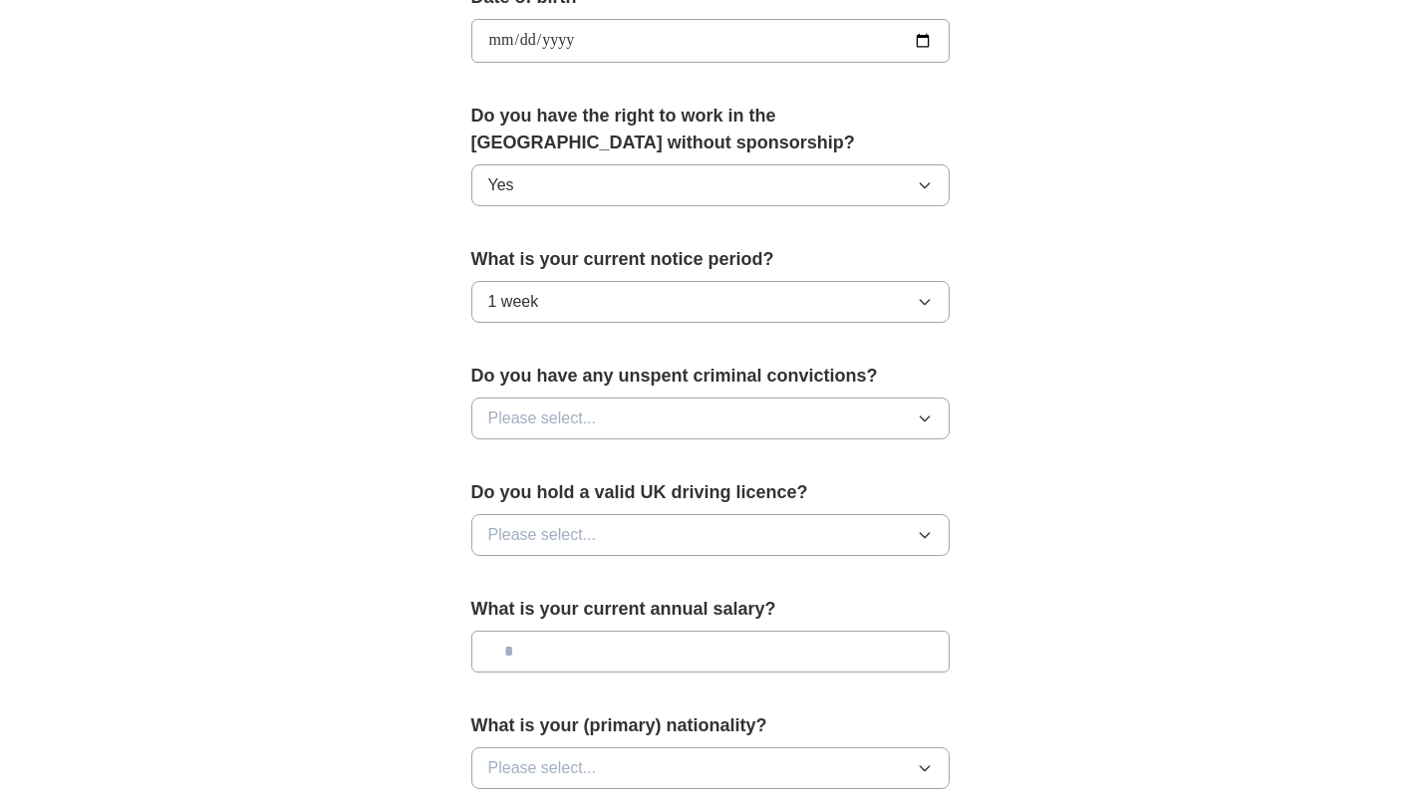
click at [925, 421] on icon "button" at bounding box center [925, 418] width 16 height 16
click at [723, 517] on div "No" at bounding box center [710, 505] width 444 height 24
click at [800, 529] on button "Please select..." at bounding box center [710, 535] width 478 height 42
click at [765, 620] on div "No" at bounding box center [710, 622] width 444 height 24
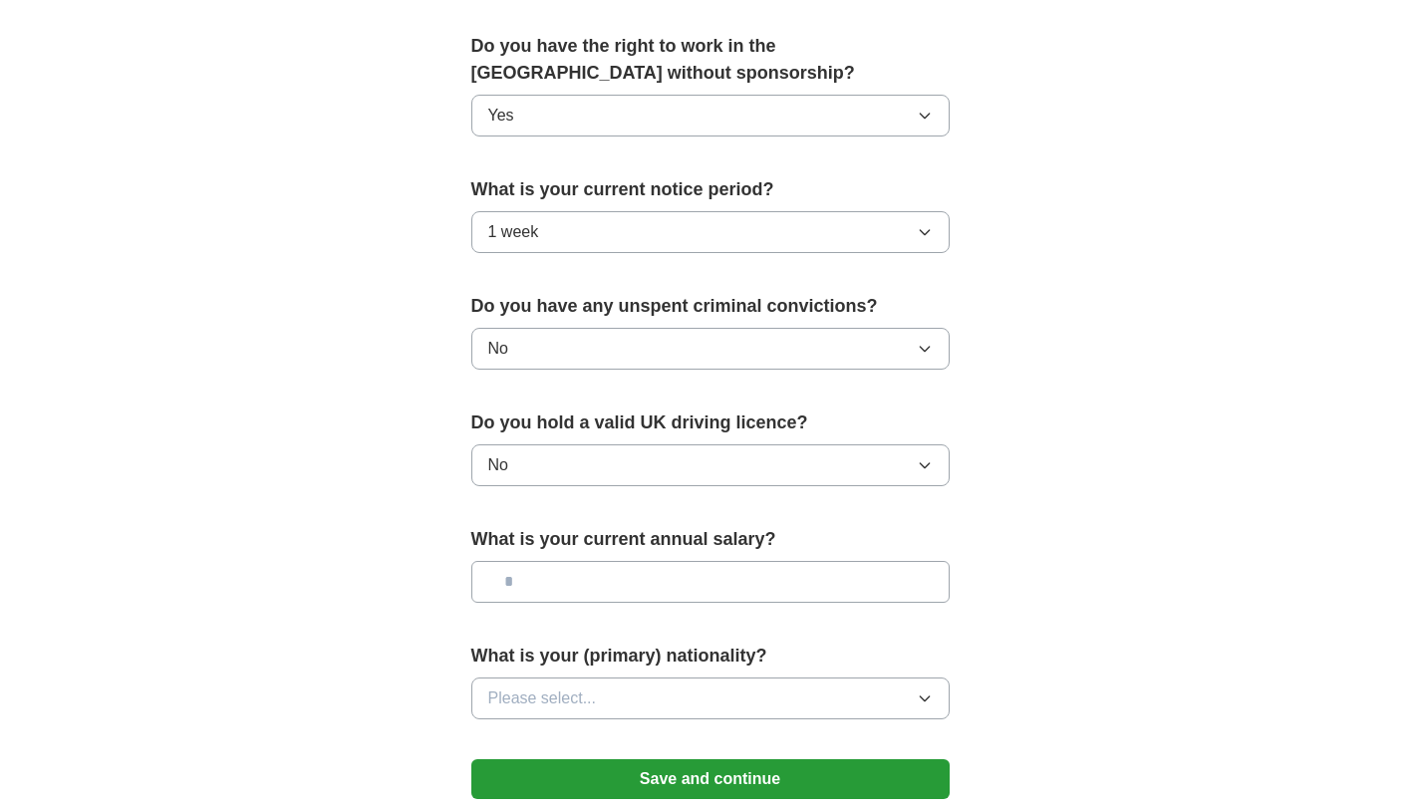
scroll to position [1142, 0]
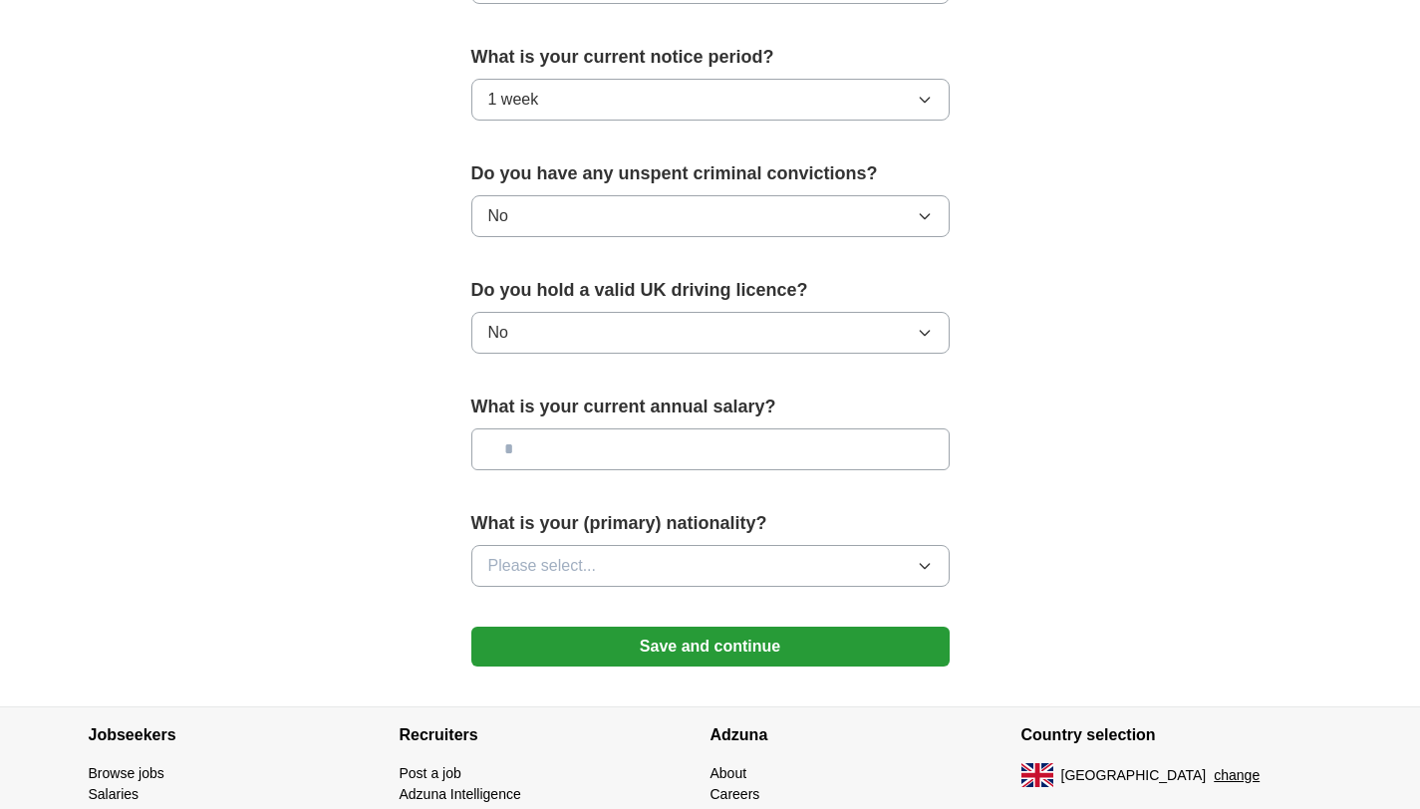
click at [878, 459] on input "text" at bounding box center [710, 449] width 478 height 42
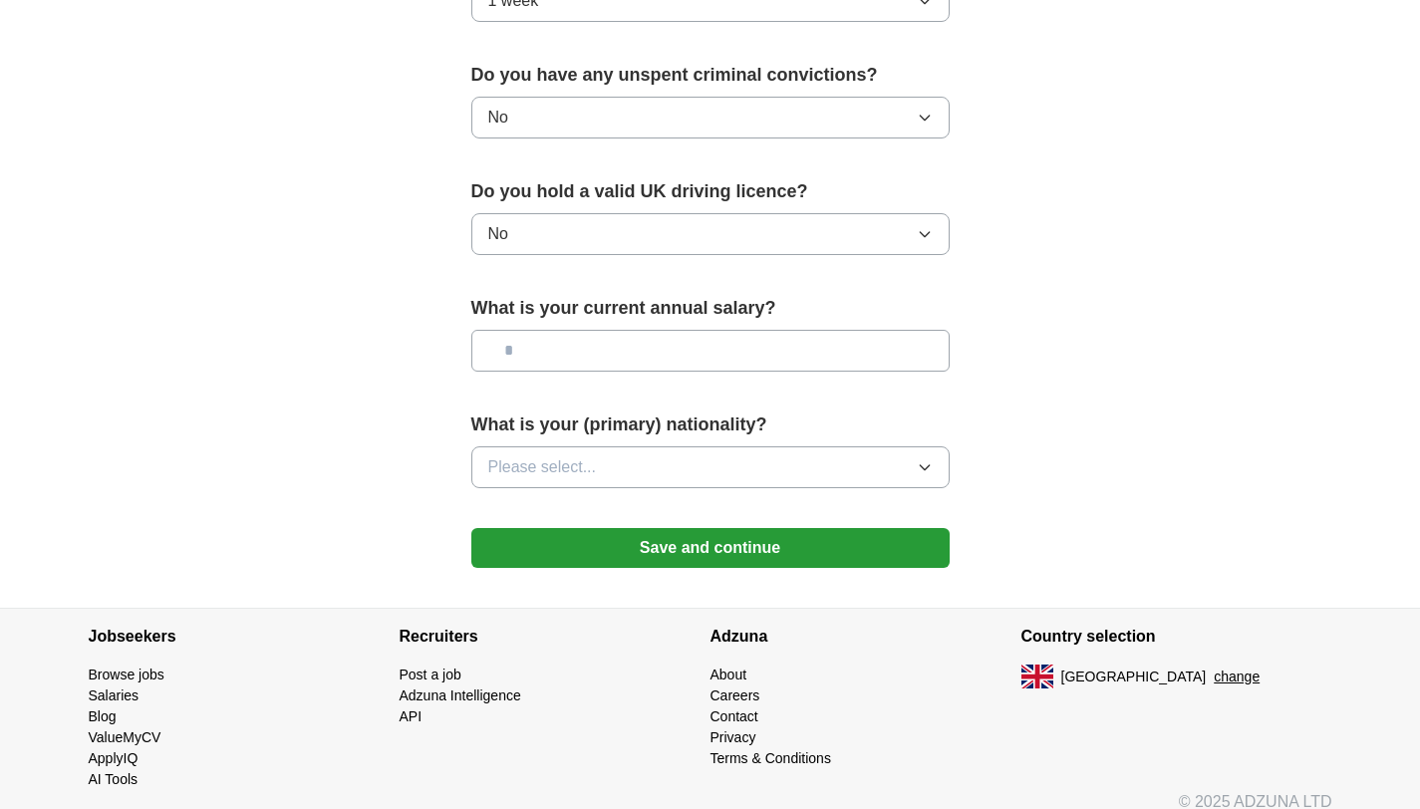
scroll to position [1261, 0]
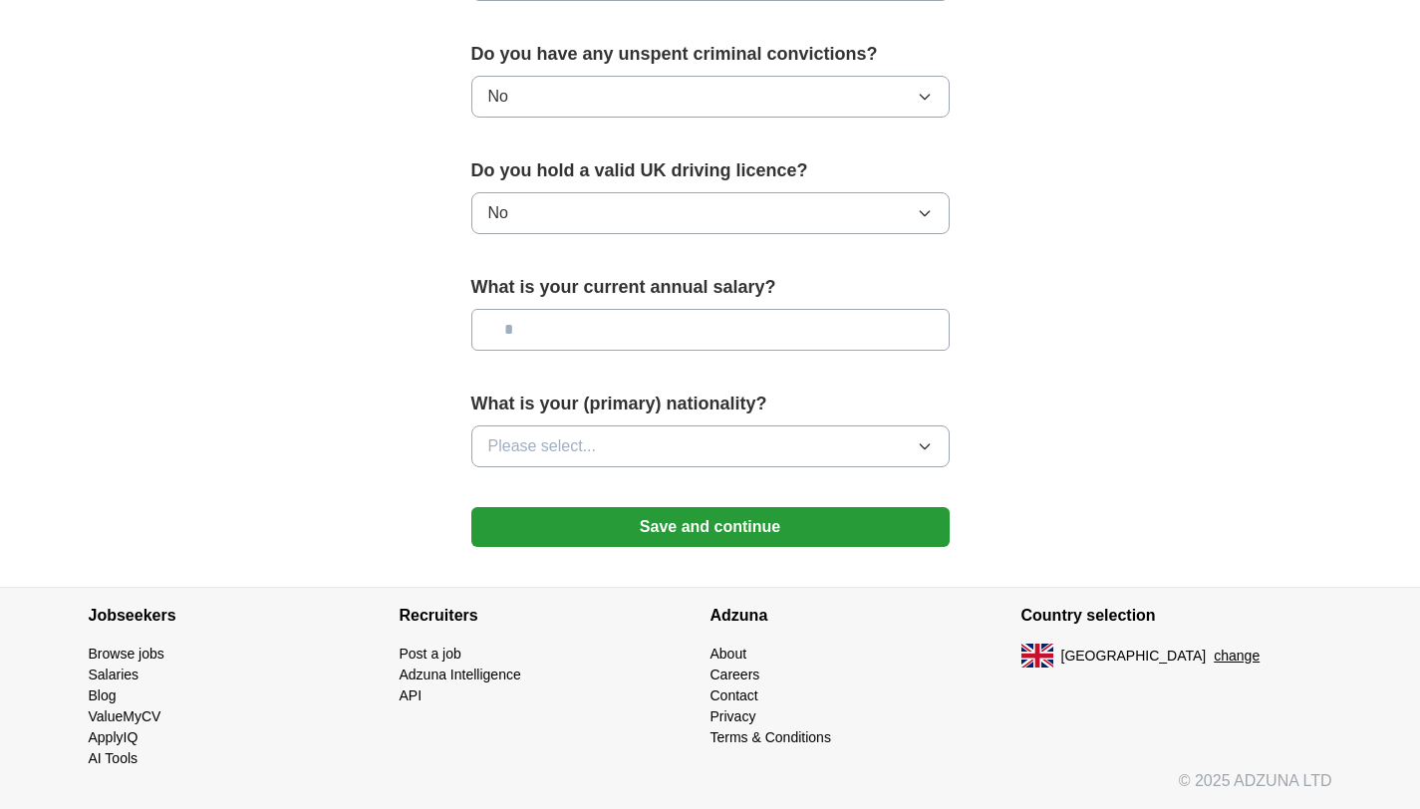
click at [921, 448] on icon "button" at bounding box center [925, 446] width 16 height 16
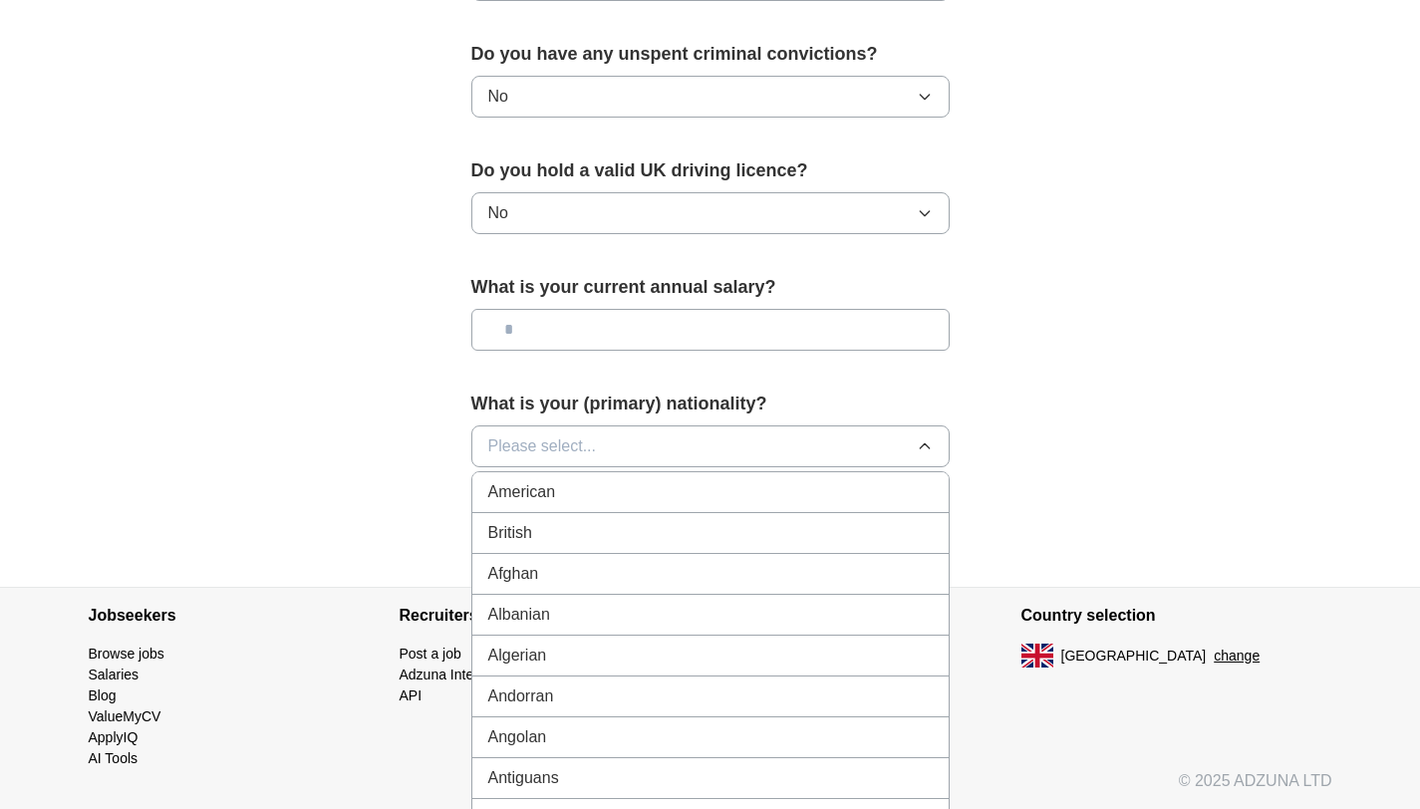
click at [807, 446] on button "Please select..." at bounding box center [710, 446] width 478 height 42
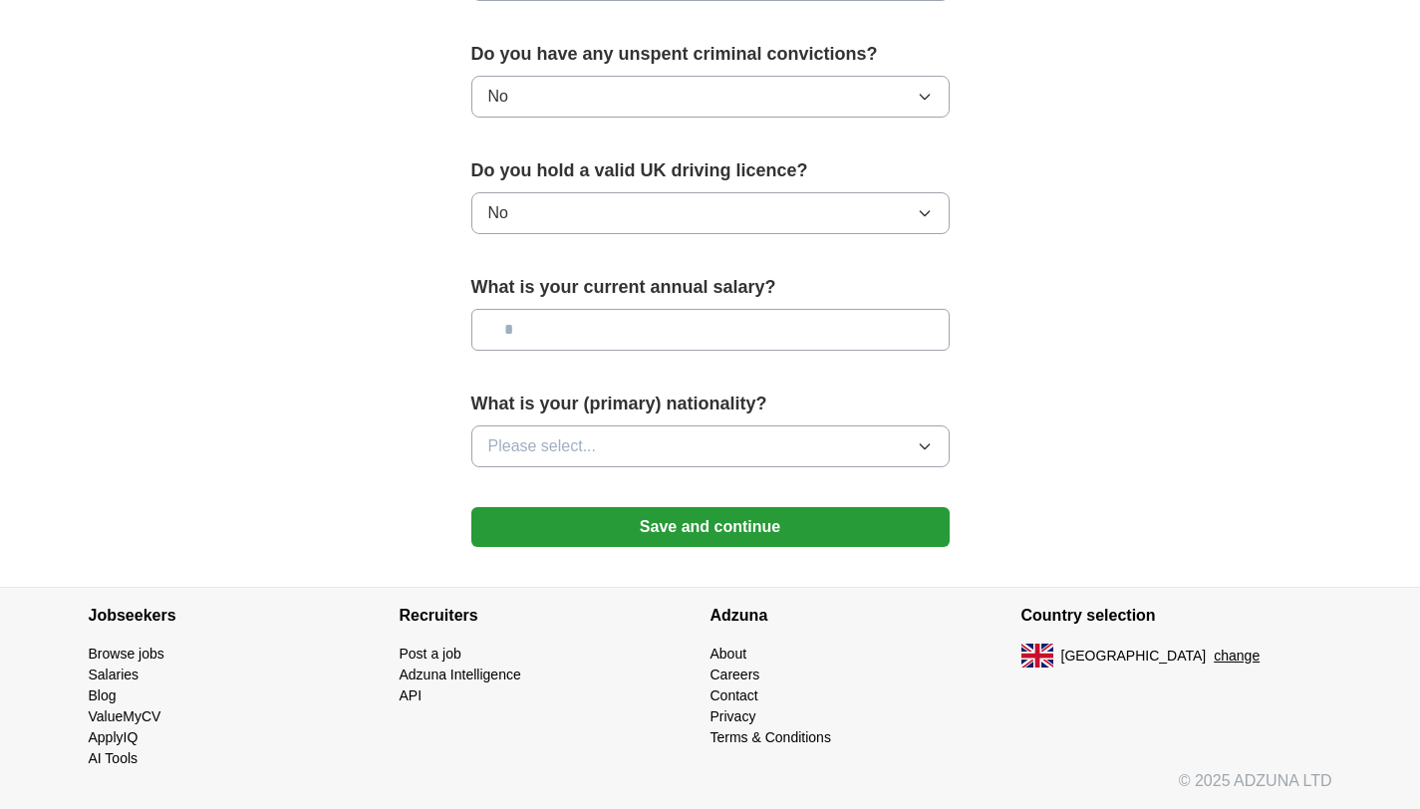
click at [807, 446] on button "Please select..." at bounding box center [710, 446] width 478 height 42
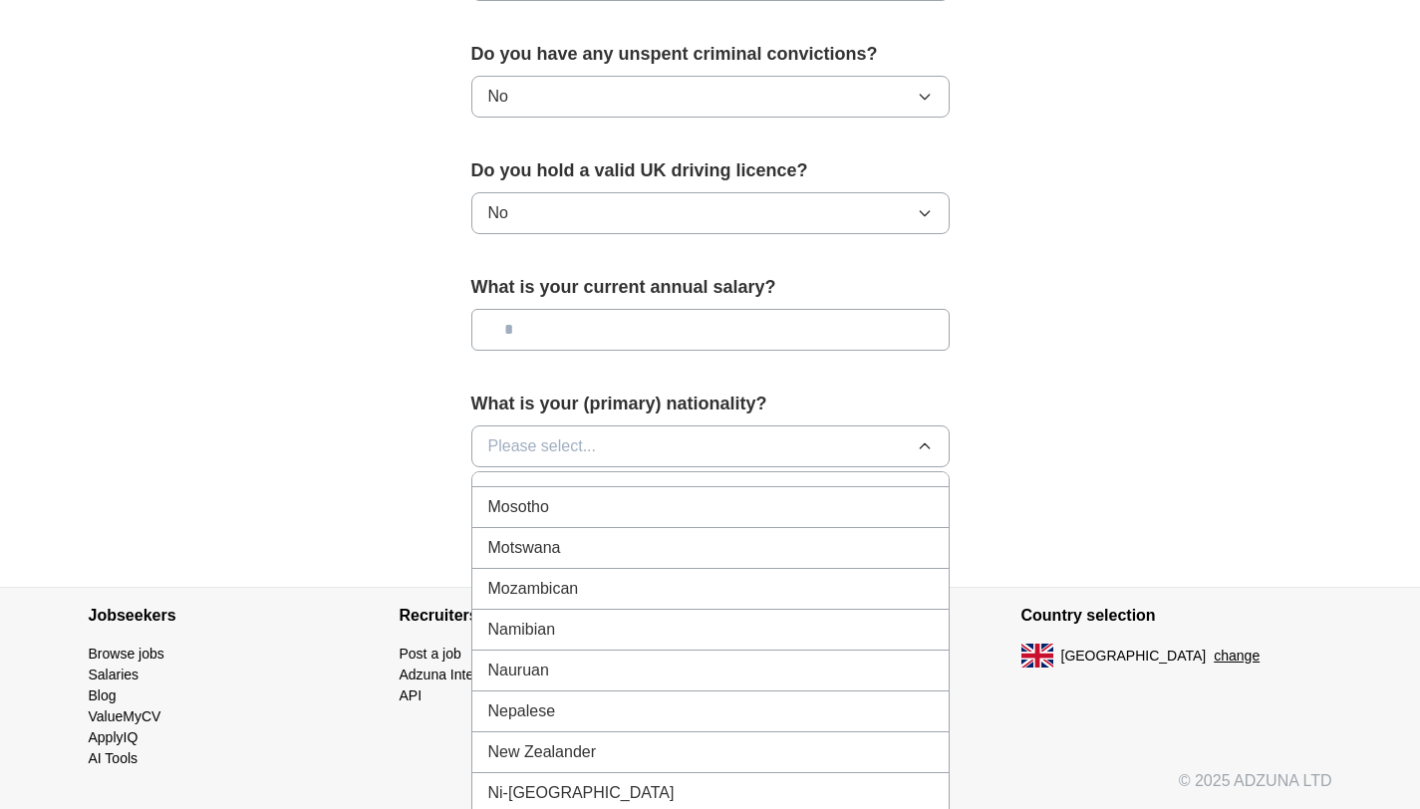
scroll to position [4898, 0]
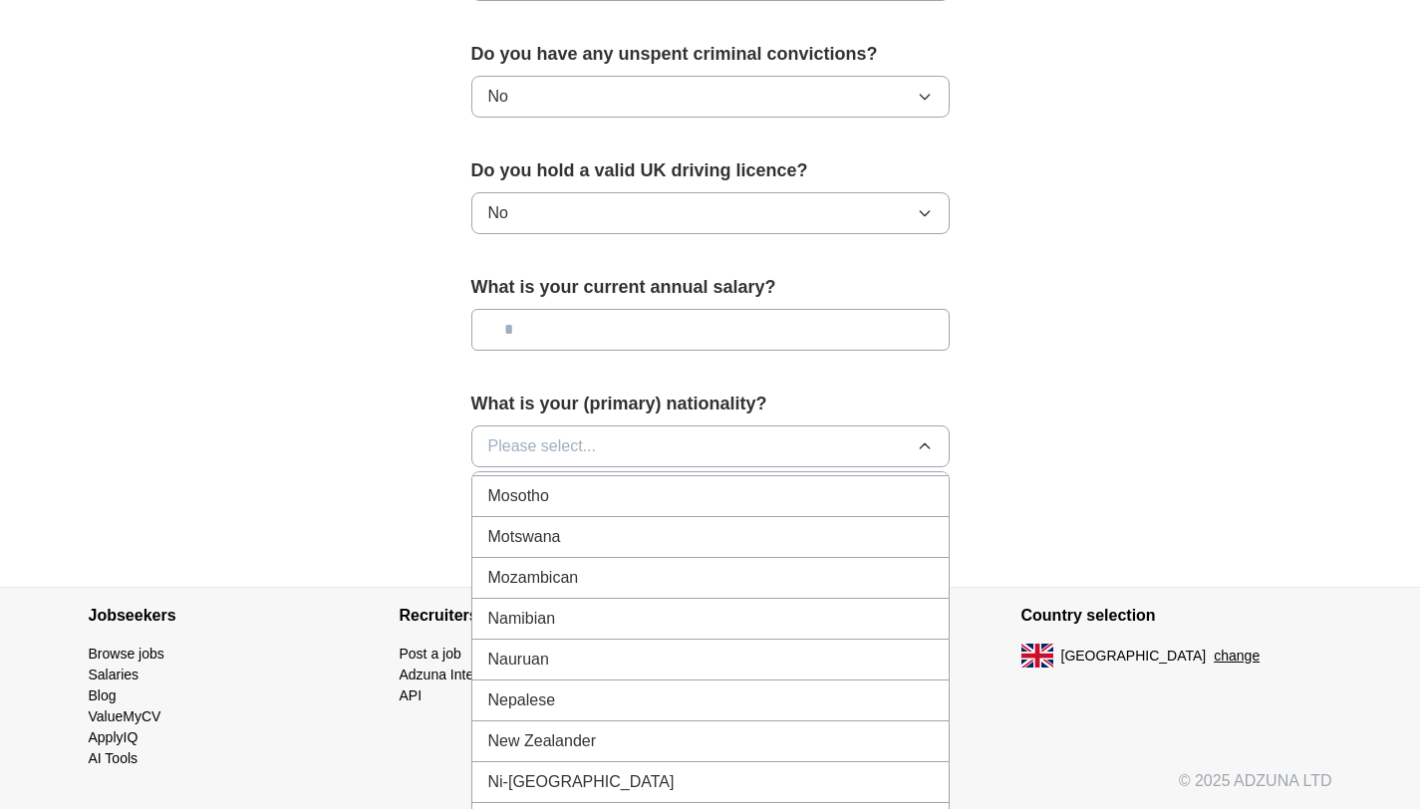
click at [702, 699] on div "Nepalese" at bounding box center [710, 700] width 444 height 24
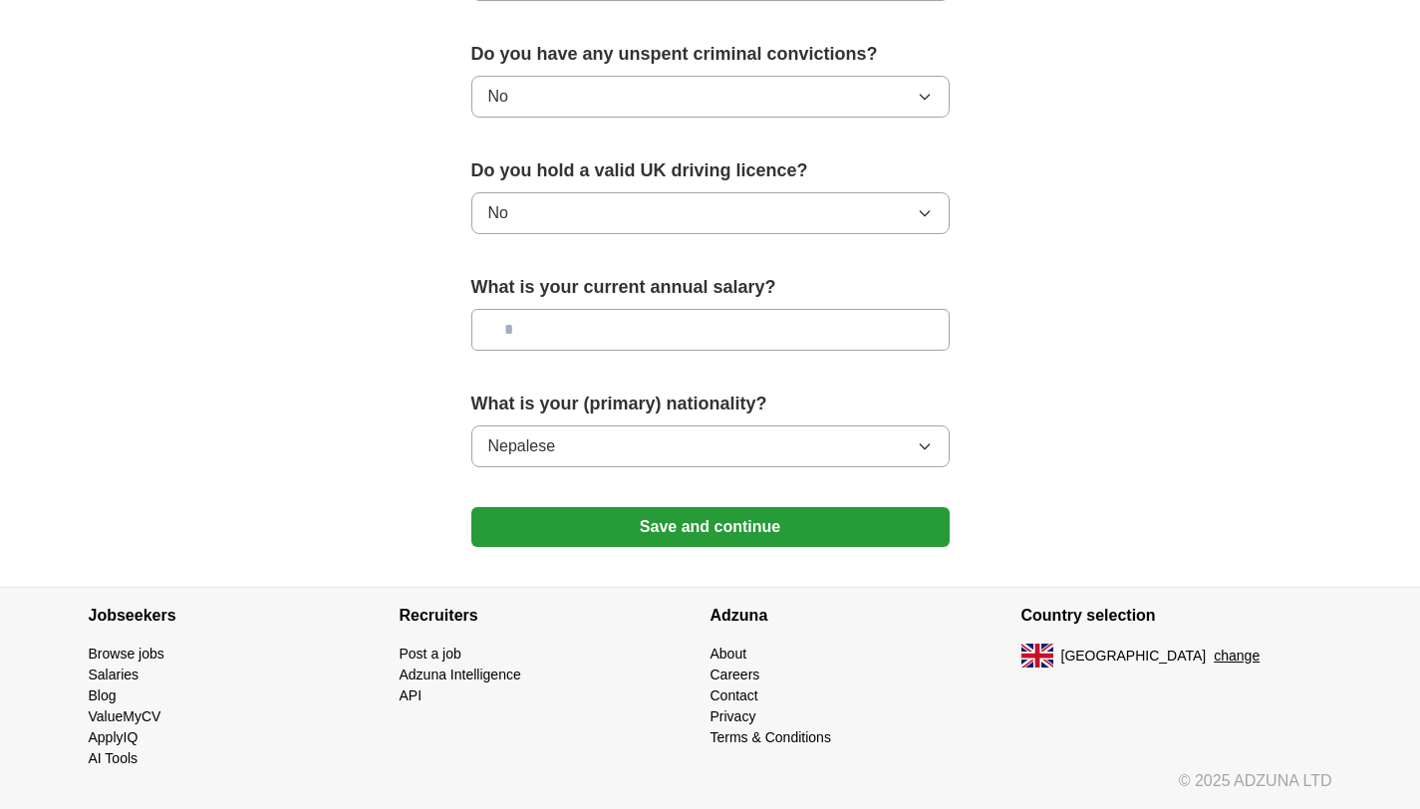
click at [780, 539] on button "Save and continue" at bounding box center [710, 527] width 478 height 40
